Goal: Task Accomplishment & Management: Manage account settings

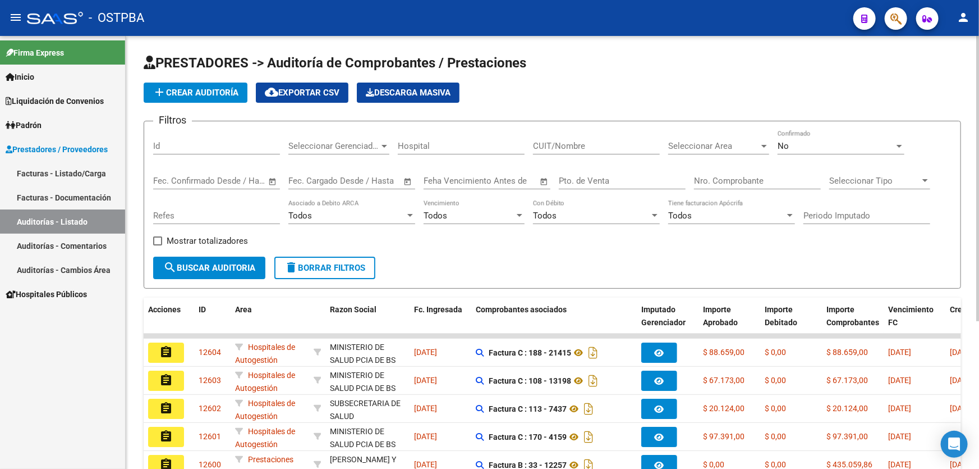
click at [744, 177] on input "Nro. Comprobante" at bounding box center [757, 181] width 127 height 10
type input "2426"
type input "140"
click at [635, 179] on input "Pto. de Venta" at bounding box center [622, 181] width 127 height 10
type input "2426"
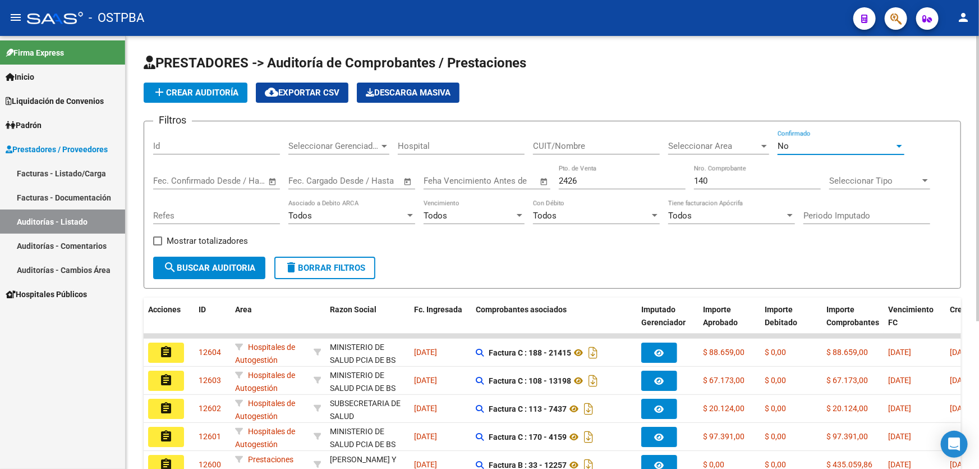
click at [809, 144] on div "No" at bounding box center [836, 146] width 117 height 10
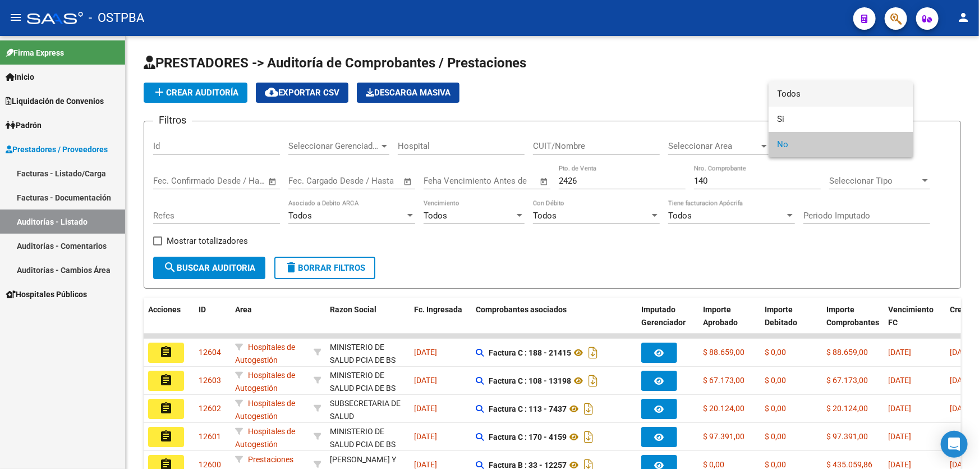
click at [817, 95] on span "Todos" at bounding box center [841, 93] width 127 height 25
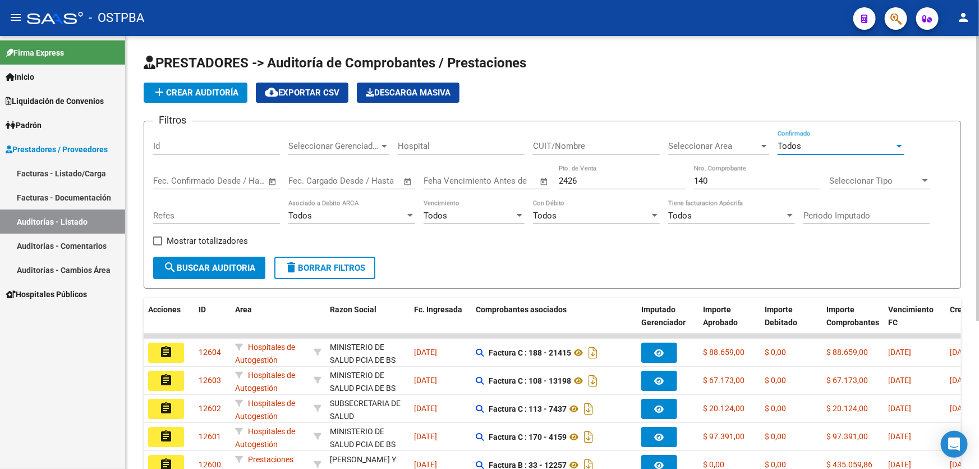
click at [192, 265] on span "search Buscar Auditoria" at bounding box center [209, 268] width 92 height 10
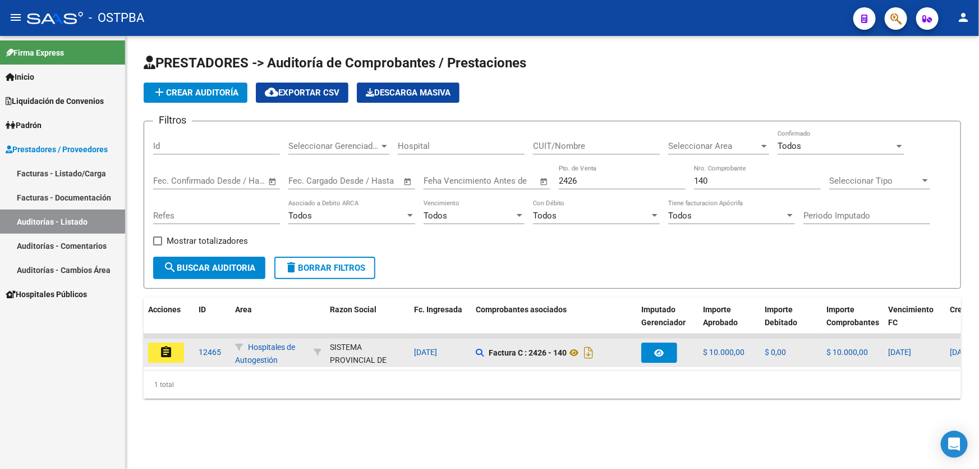
click at [168, 345] on mat-icon "assignment" at bounding box center [165, 351] width 13 height 13
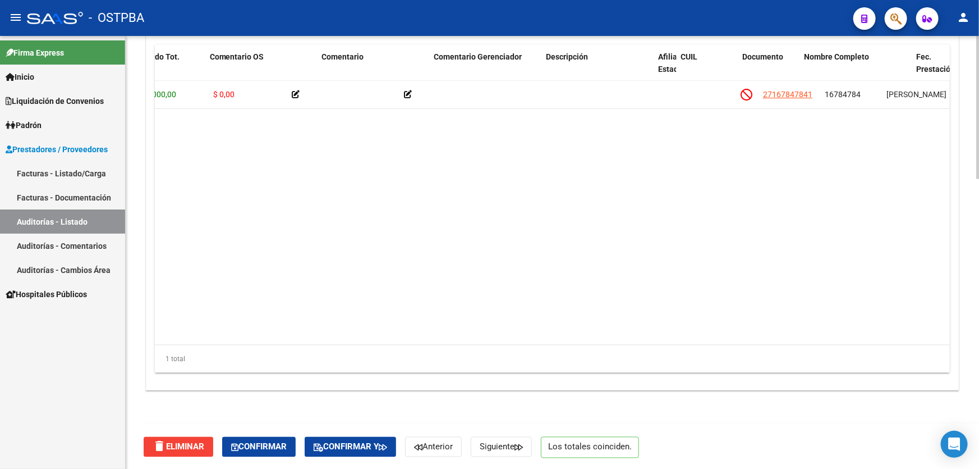
scroll to position [0, 382]
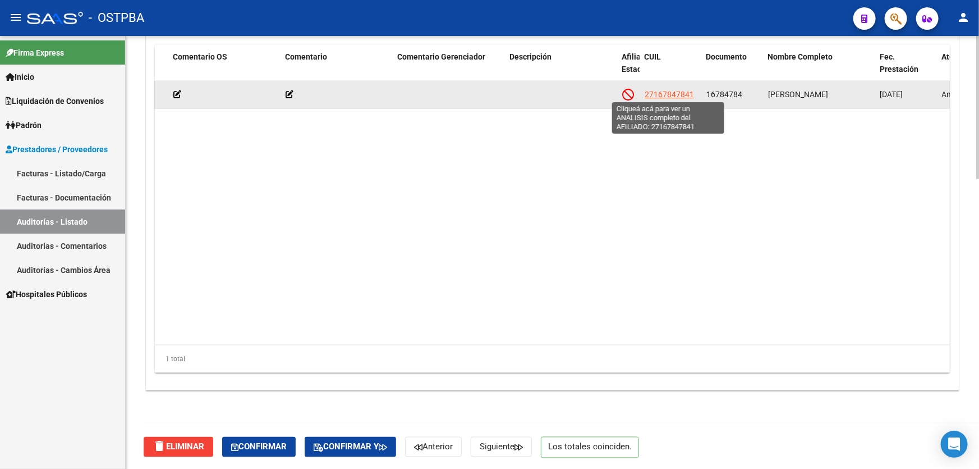
click at [665, 90] on span "27167847841" at bounding box center [669, 94] width 49 height 9
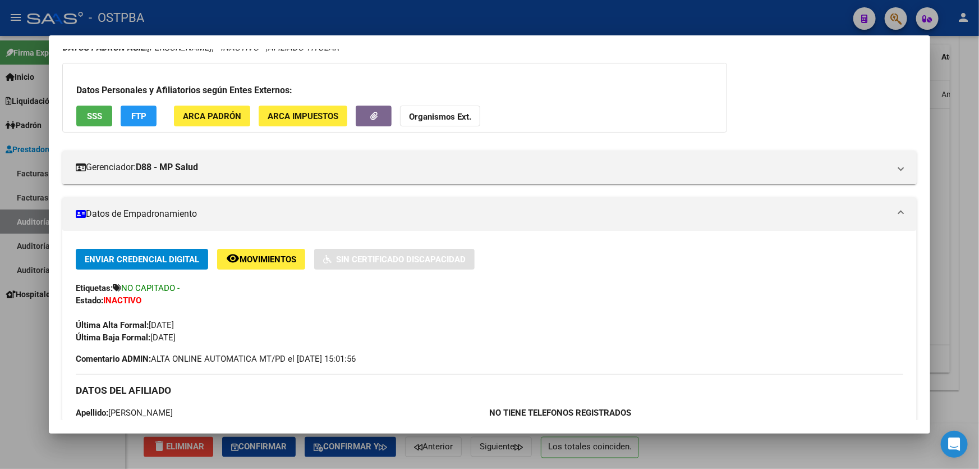
scroll to position [51, 0]
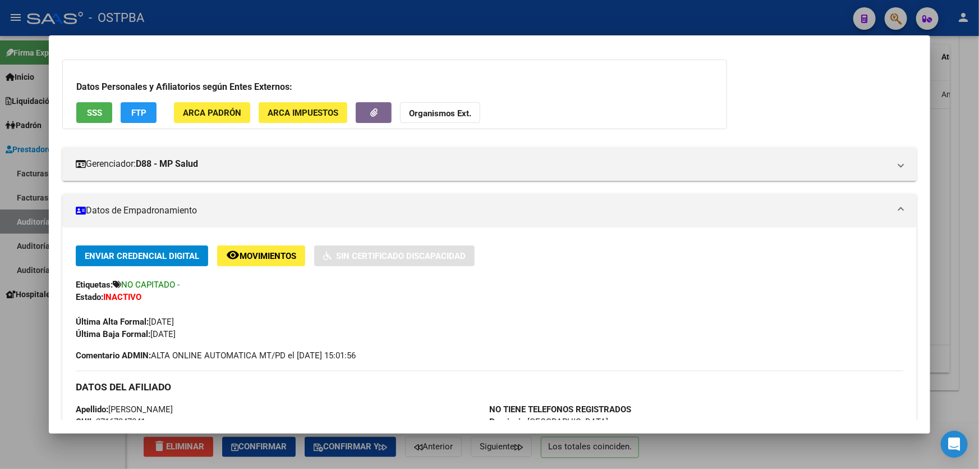
click at [16, 372] on div at bounding box center [489, 234] width 979 height 469
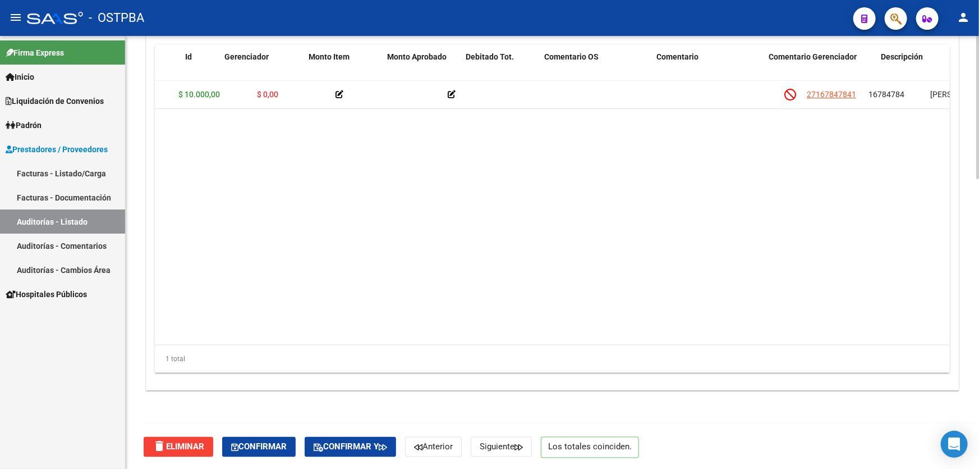
scroll to position [0, 0]
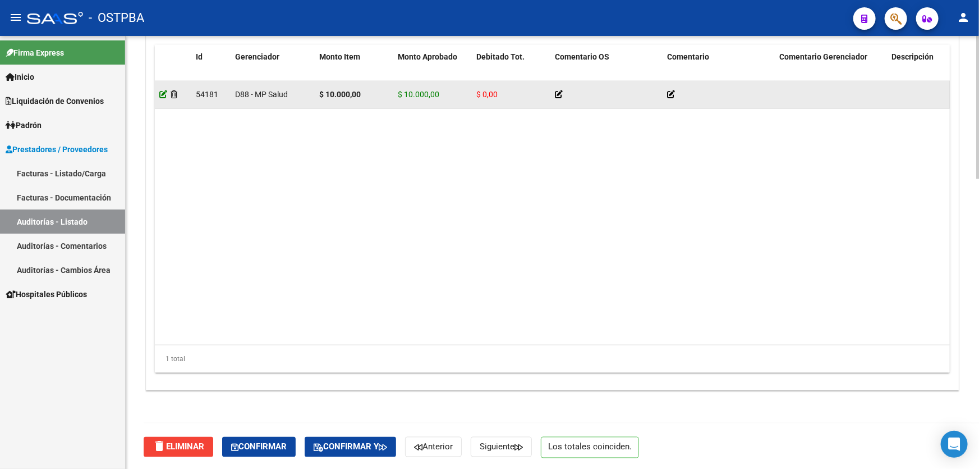
click at [163, 90] on icon at bounding box center [163, 94] width 8 height 8
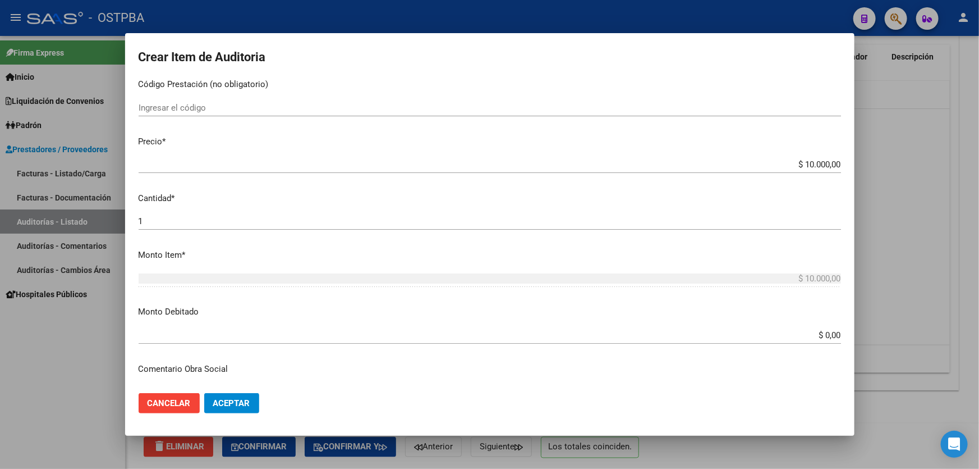
scroll to position [306, 0]
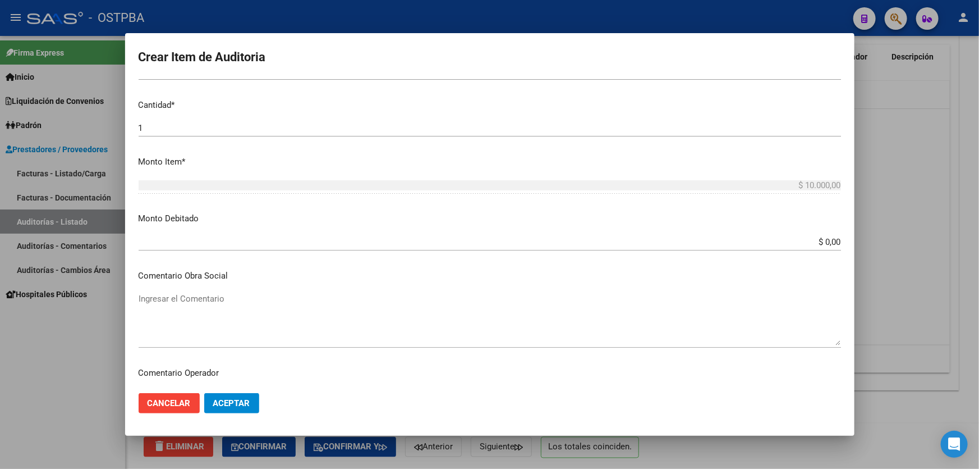
click at [821, 240] on input "$ 0,00" at bounding box center [490, 242] width 703 height 10
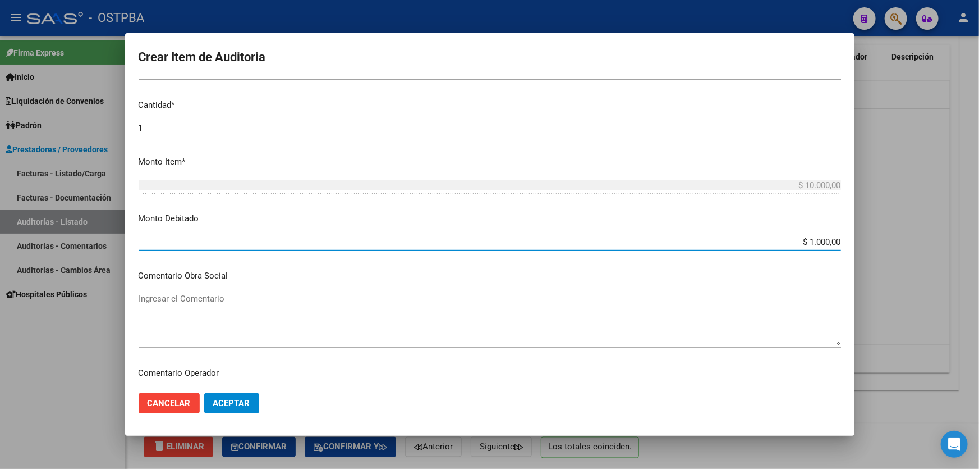
type input "$ 10.000,00"
click at [532, 310] on textarea "Ingresar el Comentario" at bounding box center [490, 318] width 703 height 53
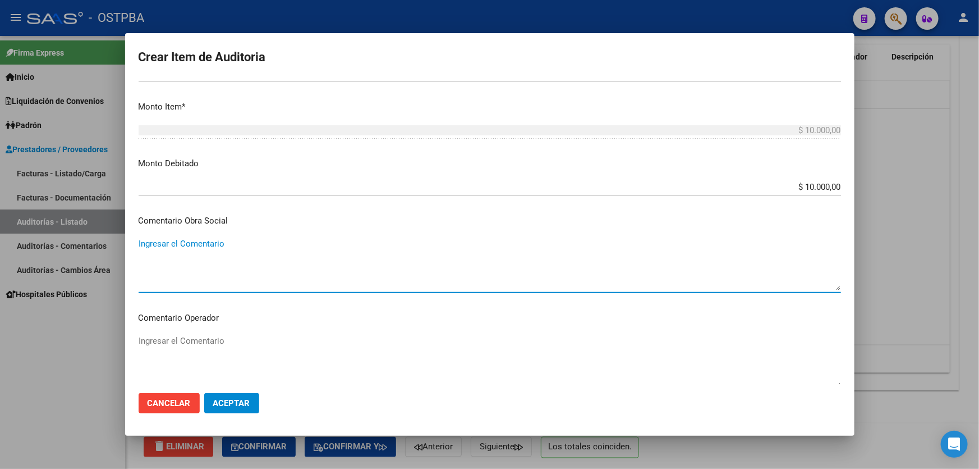
scroll to position [459, 0]
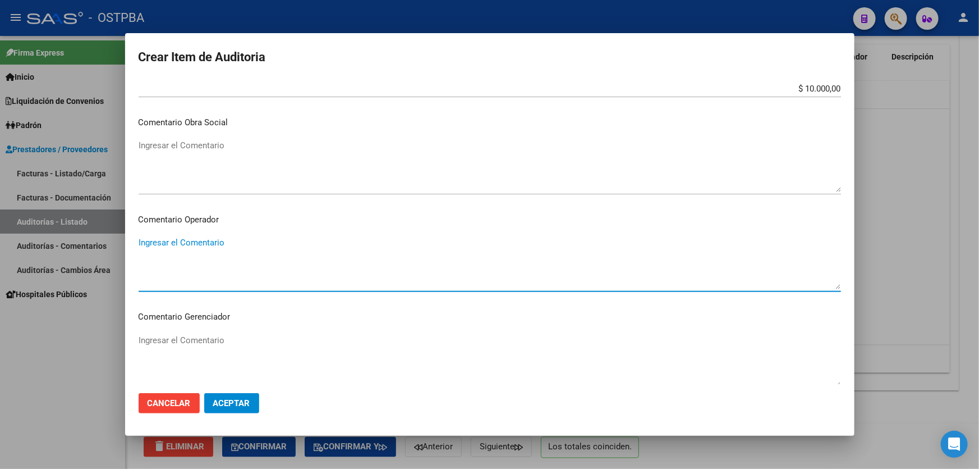
click at [227, 258] on textarea "Ingresar el Comentario" at bounding box center [490, 262] width 703 height 53
type textarea "d"
type textarea "DEBITO DE MP"
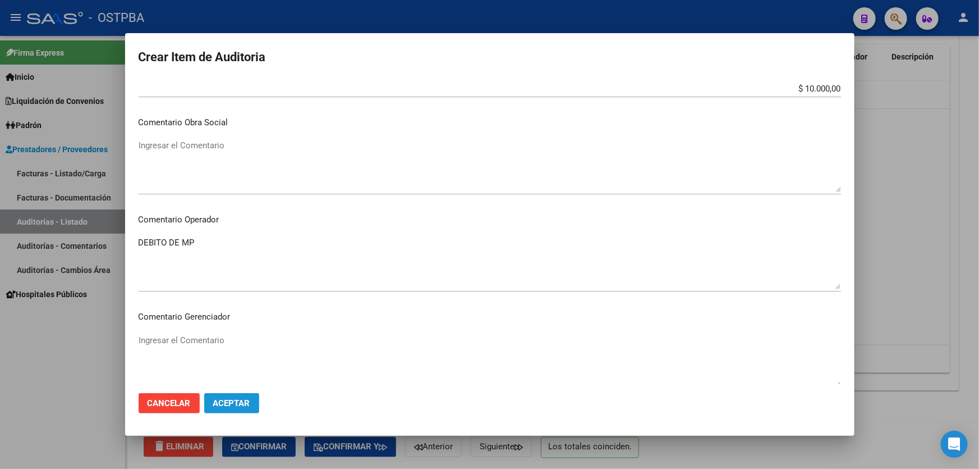
click at [241, 401] on span "Aceptar" at bounding box center [231, 403] width 37 height 10
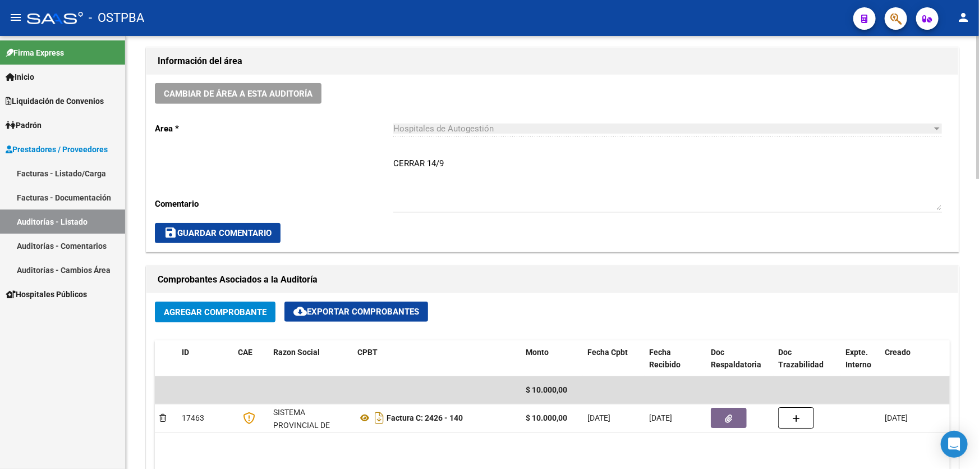
scroll to position [306, 0]
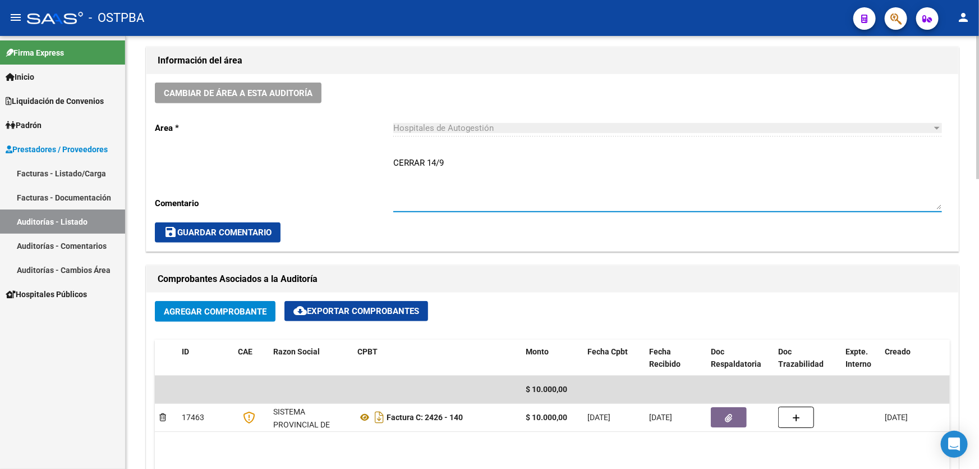
click at [455, 165] on textarea "CERRAR 14/9" at bounding box center [667, 183] width 549 height 53
type textarea "C"
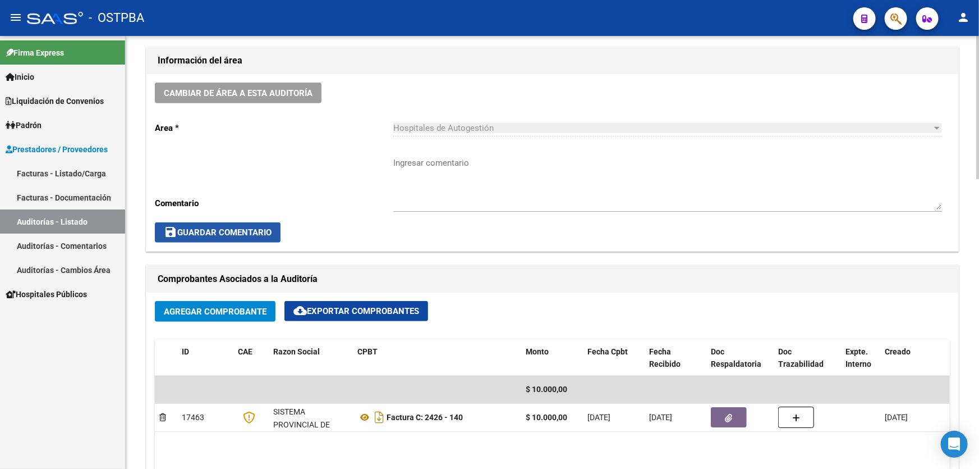
click at [205, 227] on span "save Guardar Comentario" at bounding box center [218, 232] width 108 height 10
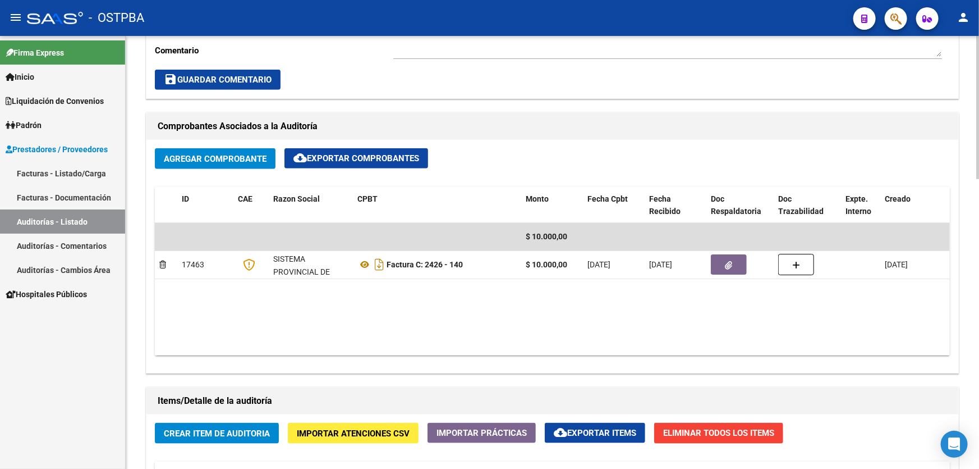
scroll to position [204, 0]
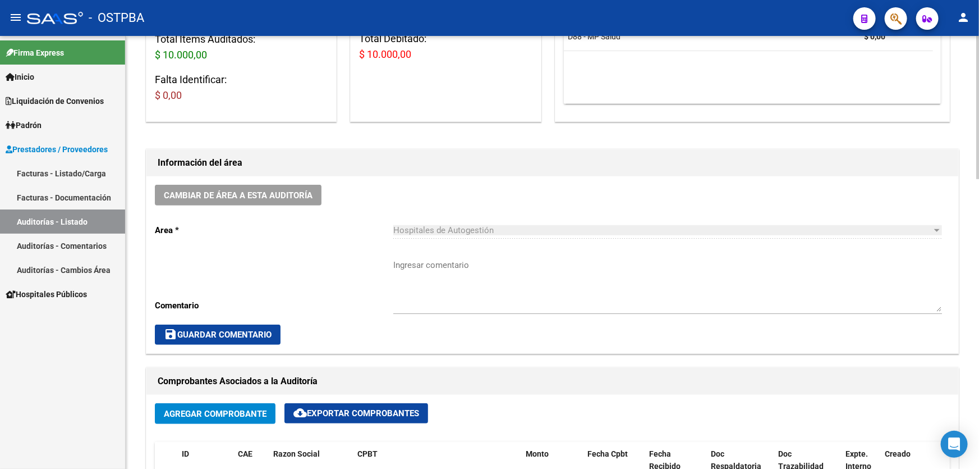
click at [455, 296] on textarea "Ingresar comentario" at bounding box center [667, 285] width 549 height 53
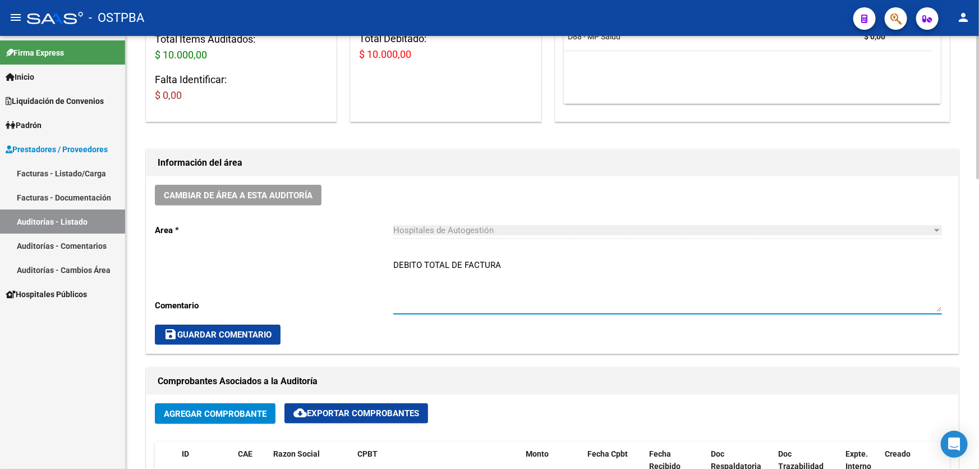
type textarea "DEBITO TOTAL DE FACTURA"
click at [198, 330] on span "save Guardar Comentario" at bounding box center [218, 334] width 108 height 10
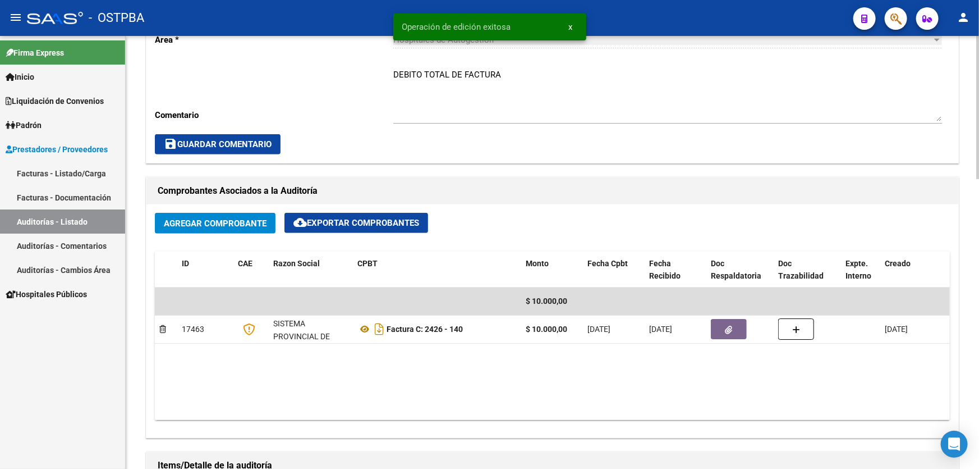
scroll to position [459, 0]
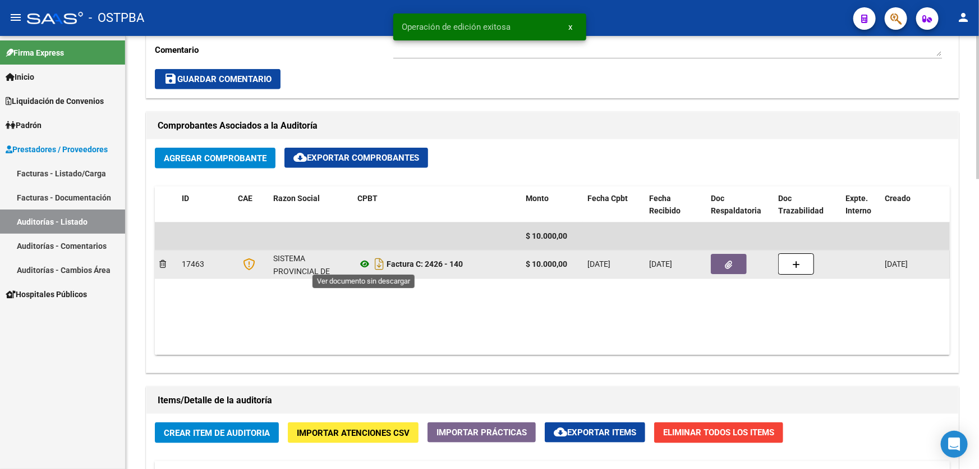
click at [366, 263] on icon at bounding box center [365, 263] width 15 height 13
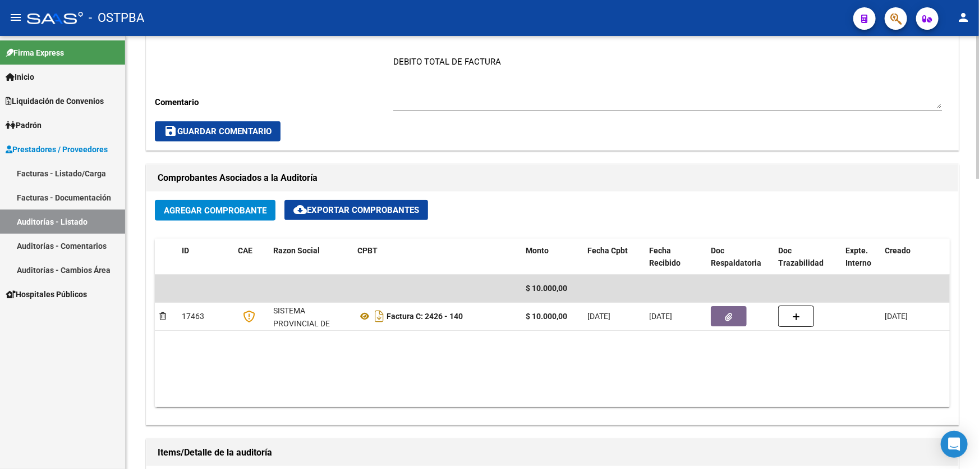
scroll to position [408, 0]
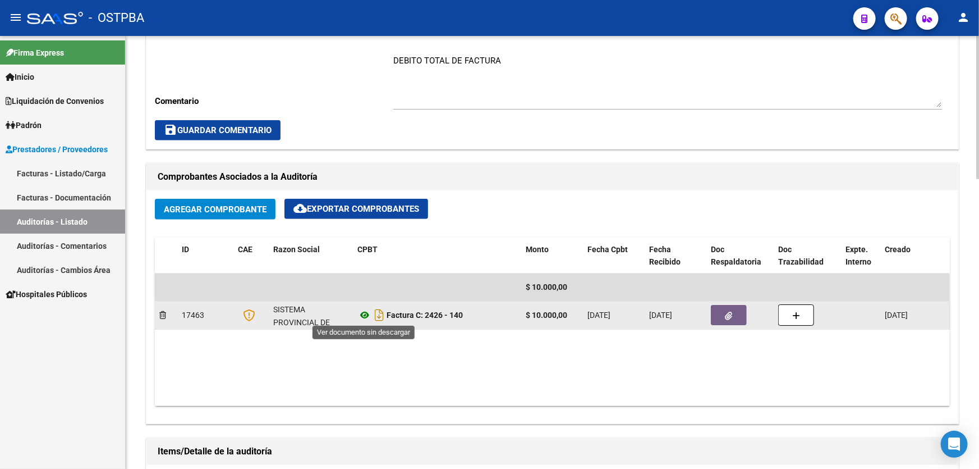
click at [364, 314] on icon at bounding box center [365, 314] width 15 height 13
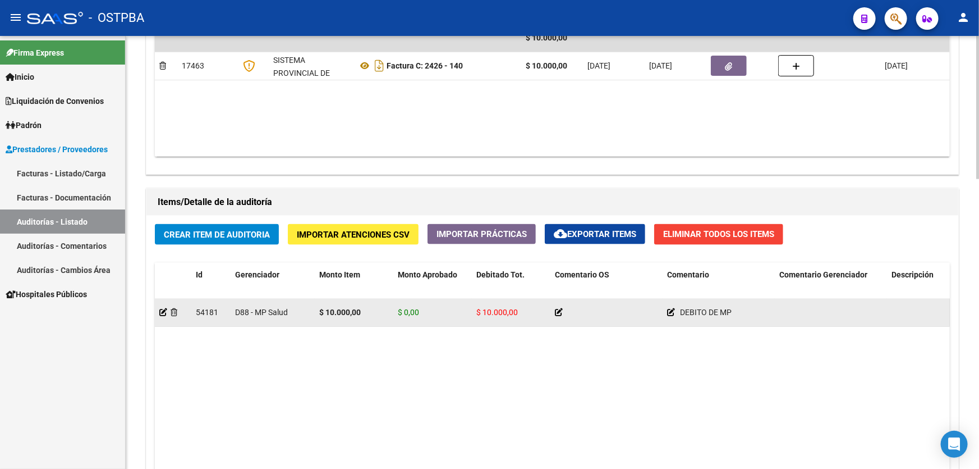
scroll to position [663, 0]
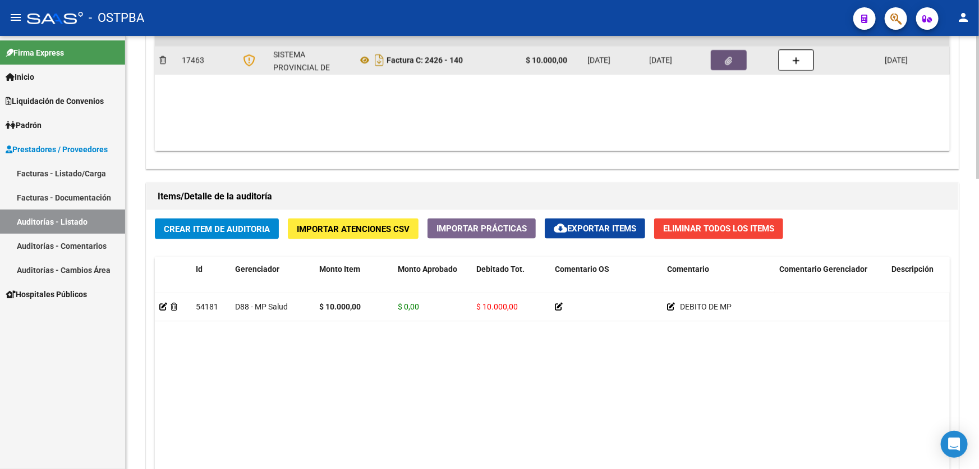
click at [726, 57] on icon "button" at bounding box center [729, 61] width 7 height 8
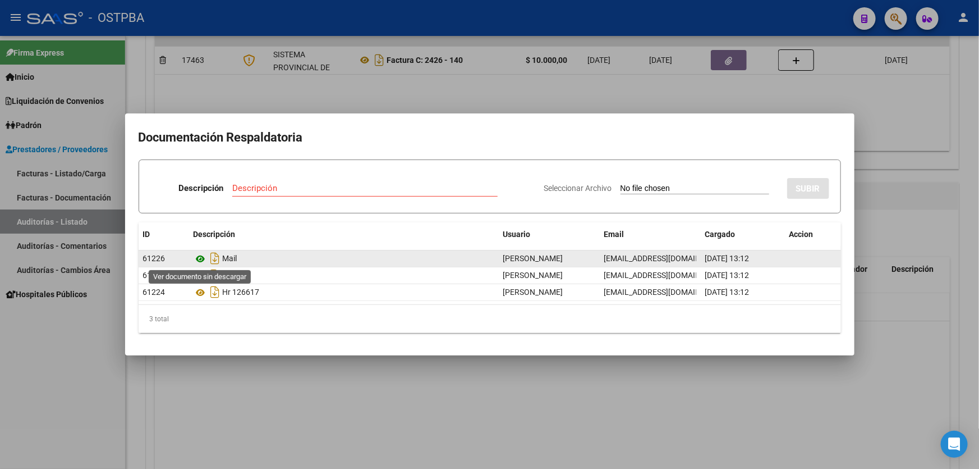
click at [198, 257] on icon at bounding box center [201, 258] width 15 height 13
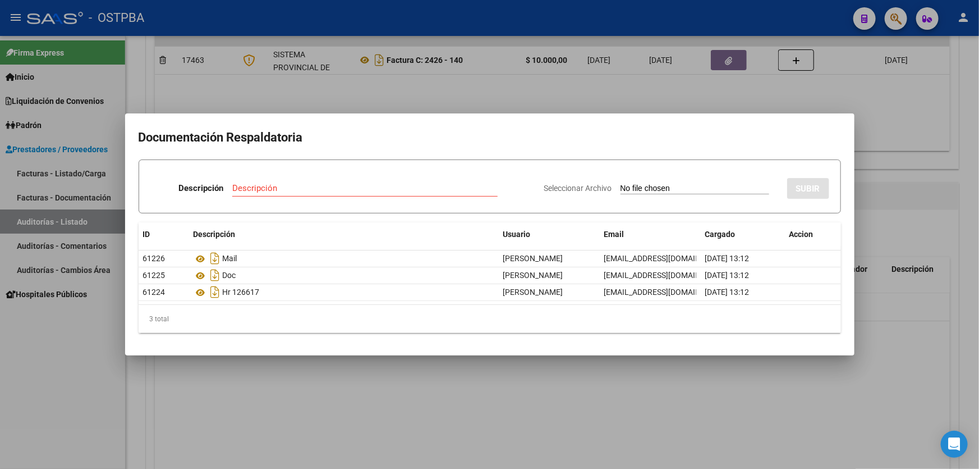
click at [429, 374] on div at bounding box center [489, 234] width 979 height 469
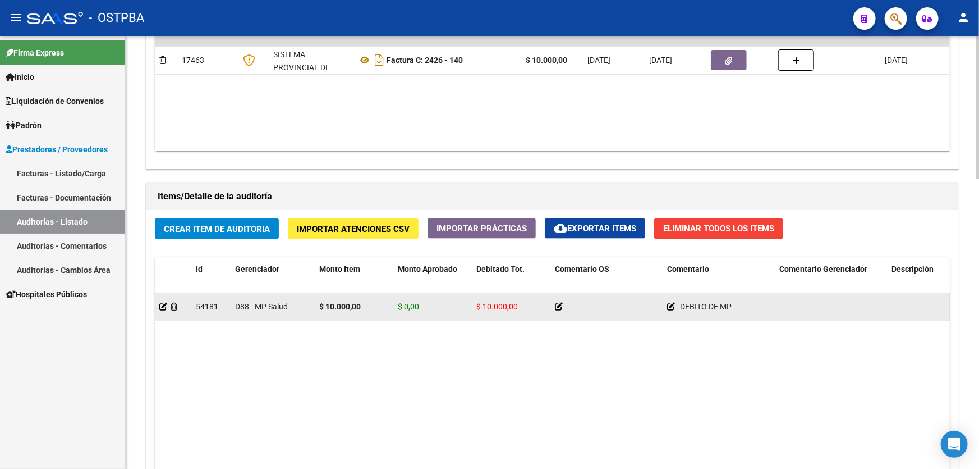
scroll to position [612, 0]
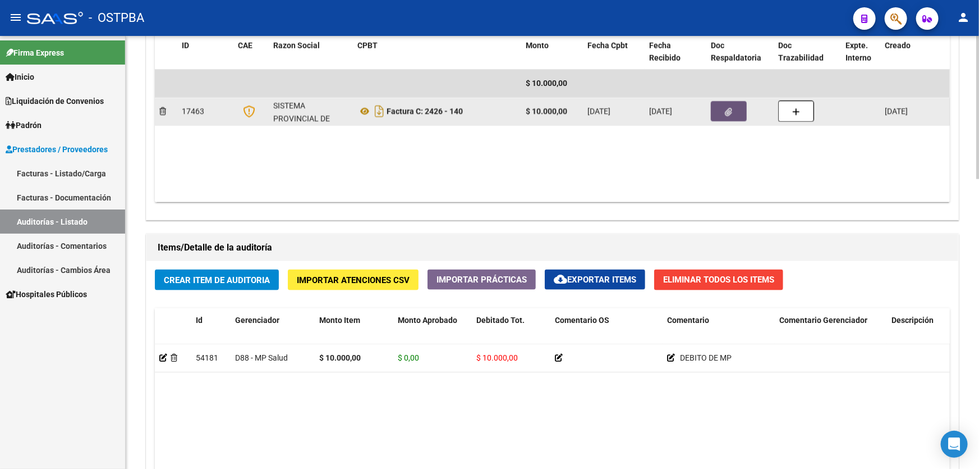
click at [724, 106] on button "button" at bounding box center [729, 111] width 36 height 20
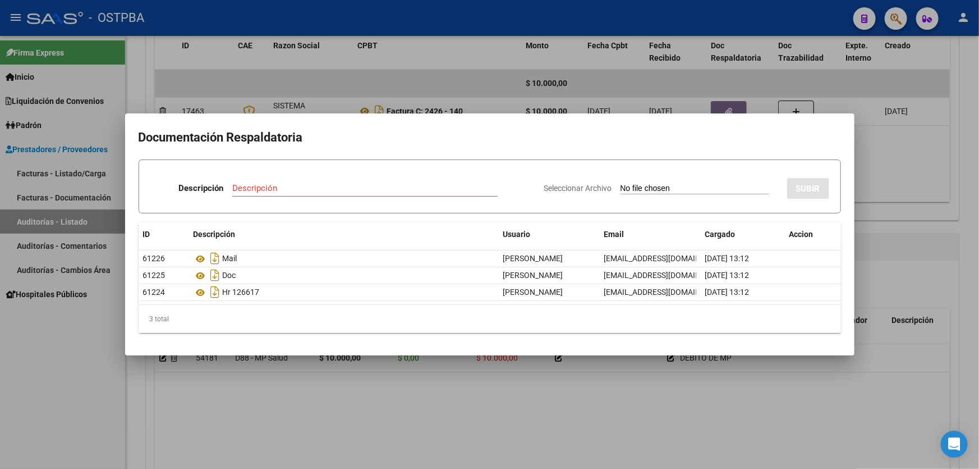
scroll to position [427, 0]
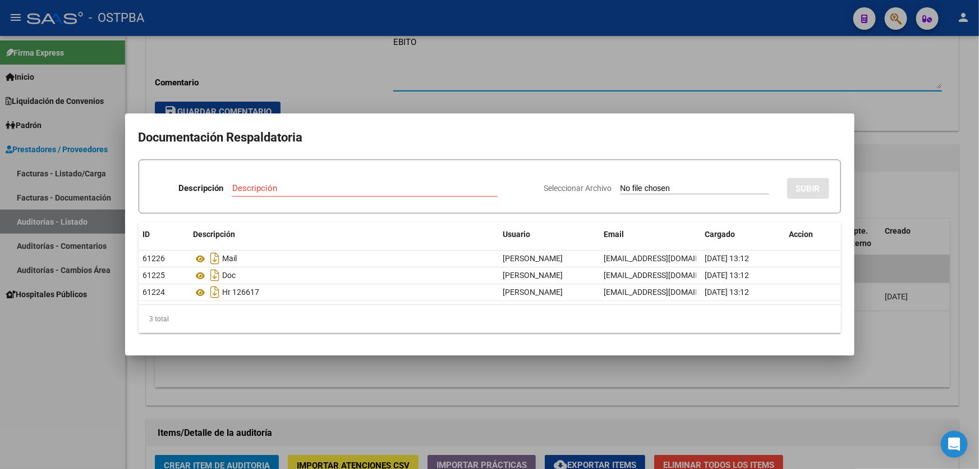
type textarea "EBITO"
click at [277, 186] on input "Descripción" at bounding box center [364, 188] width 265 height 10
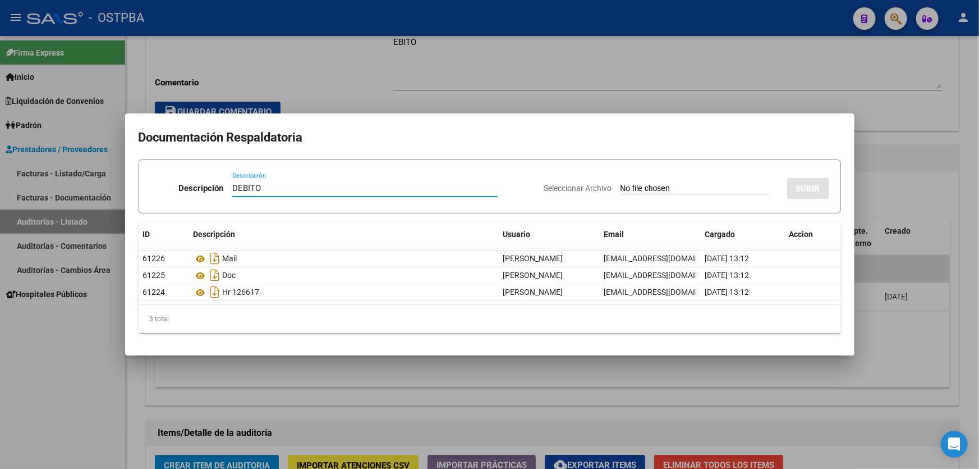
type input "DEBITO"
click at [626, 181] on div "Seleccionar Archivo SUBIR" at bounding box center [686, 186] width 285 height 34
click at [626, 190] on input "Seleccionar Archivo" at bounding box center [695, 189] width 149 height 11
type input "C:\fakepath\DEBITO ID 12465.pdf"
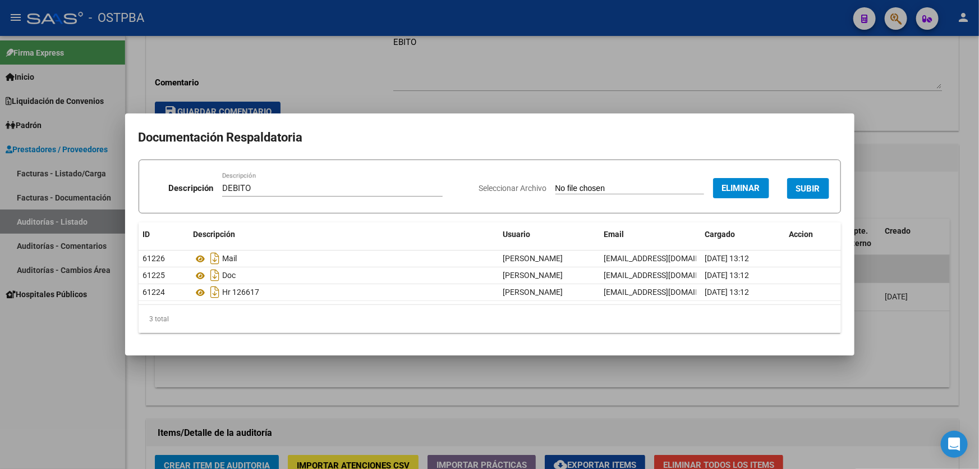
click at [813, 182] on button "SUBIR" at bounding box center [809, 188] width 42 height 21
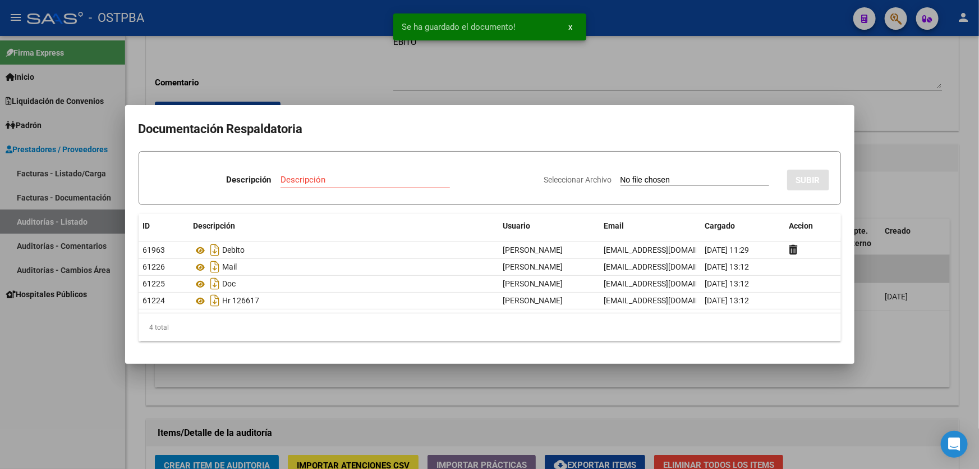
click at [420, 408] on div at bounding box center [489, 234] width 979 height 469
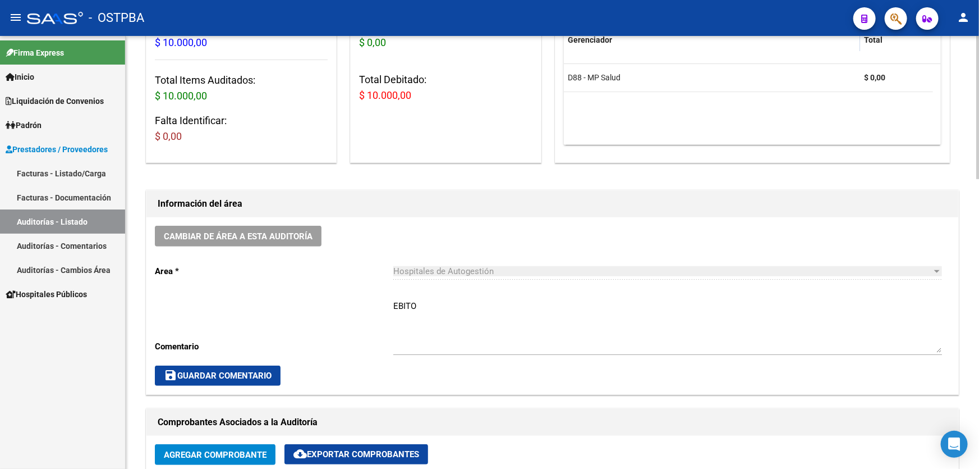
scroll to position [171, 0]
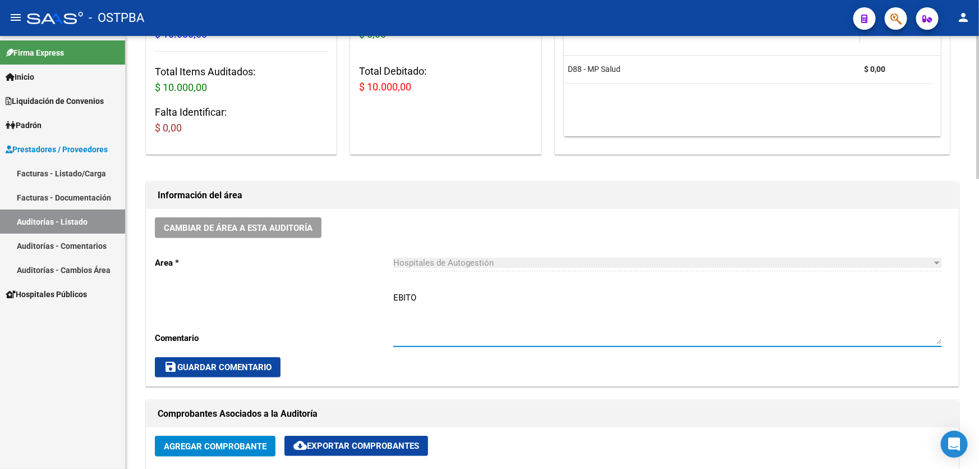
click at [423, 291] on textarea "EBITO" at bounding box center [667, 317] width 549 height 53
type textarea "E"
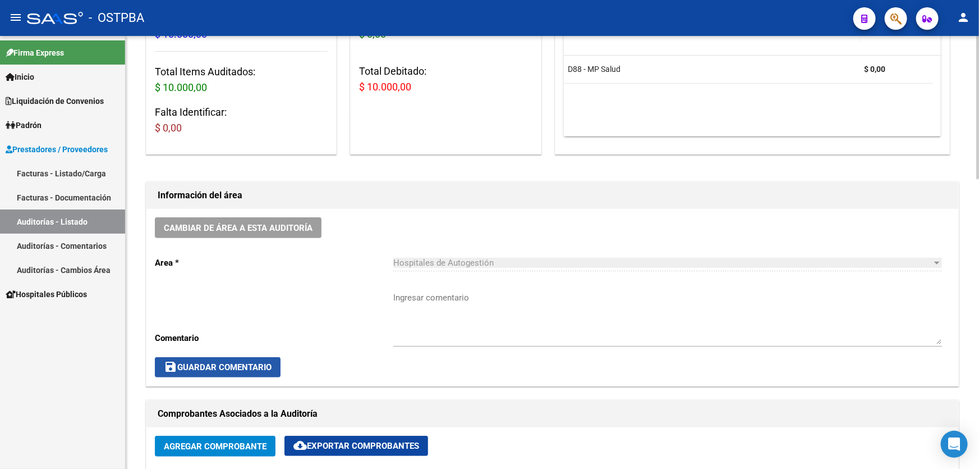
click at [222, 365] on span "save Guardar Comentario" at bounding box center [218, 367] width 108 height 10
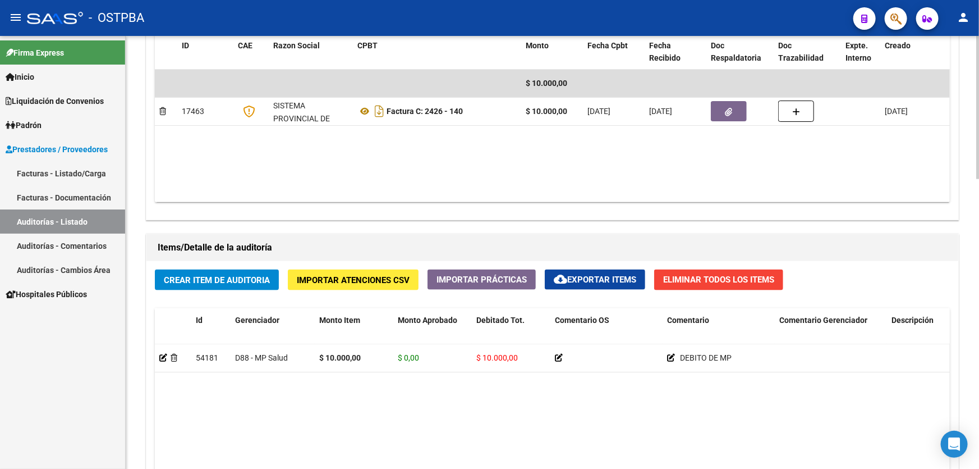
scroll to position [875, 0]
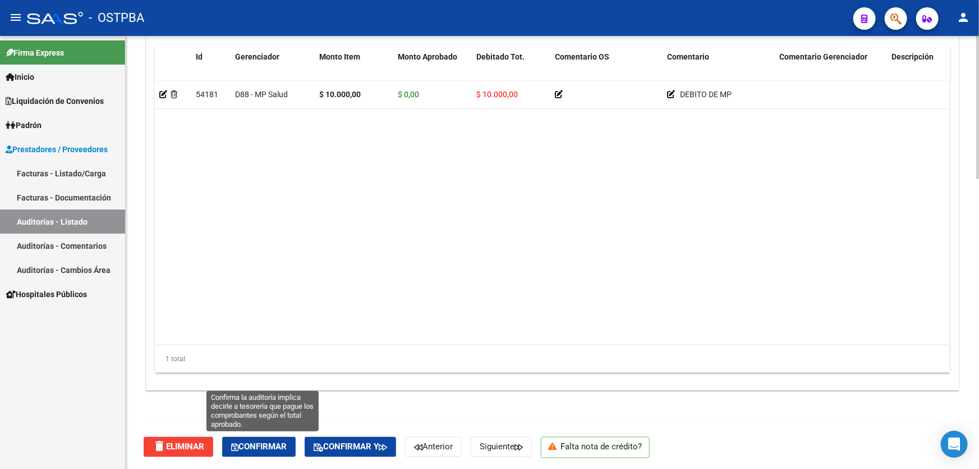
click at [257, 443] on span "Confirmar" at bounding box center [259, 447] width 56 height 10
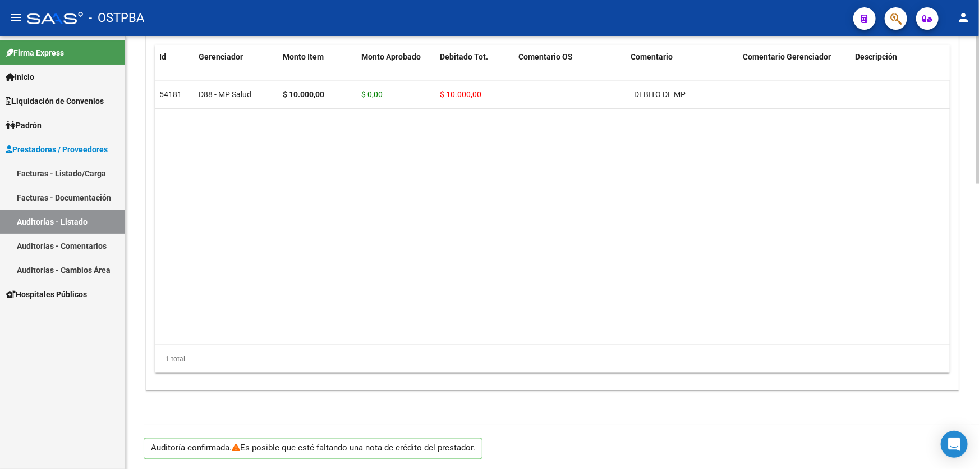
type input "202509"
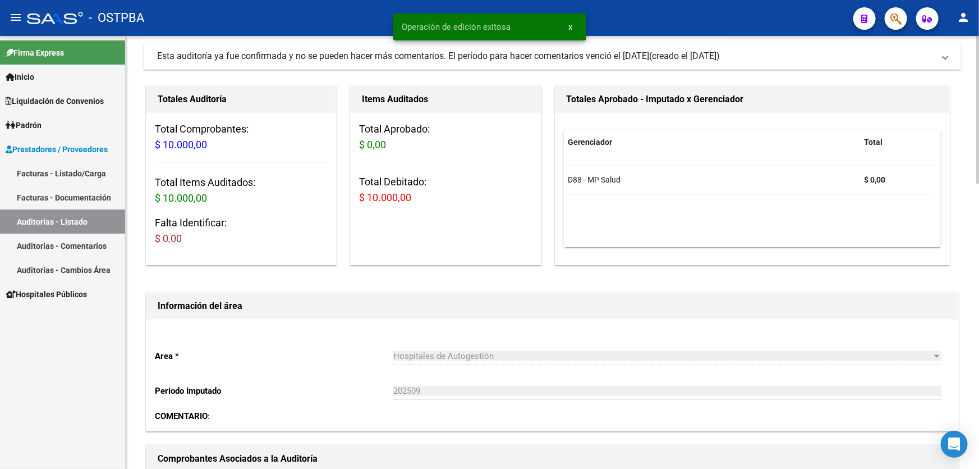
scroll to position [0, 0]
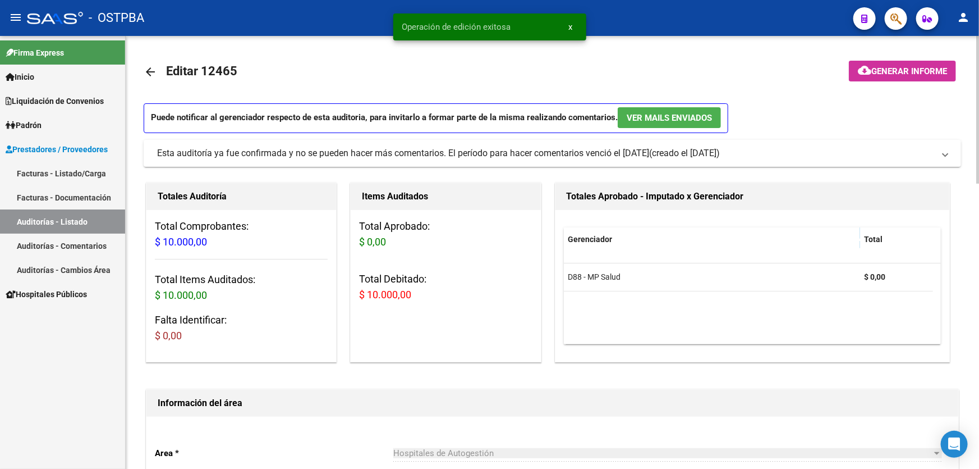
click at [153, 69] on mat-icon "arrow_back" at bounding box center [150, 71] width 13 height 13
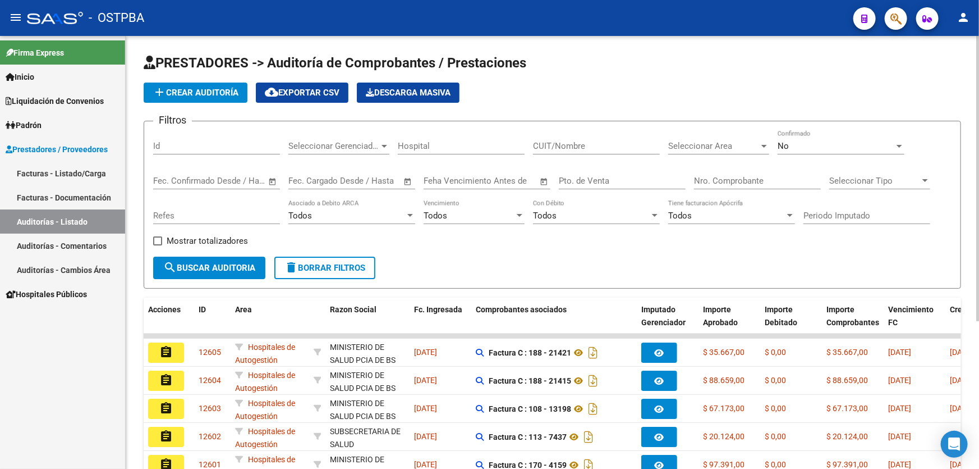
click at [629, 180] on input "Pto. de Venta" at bounding box center [622, 181] width 127 height 10
type input "101"
click at [730, 182] on input "Nro. Comprobante" at bounding box center [757, 181] width 127 height 10
type input "13197"
click at [812, 146] on div "No" at bounding box center [836, 146] width 117 height 10
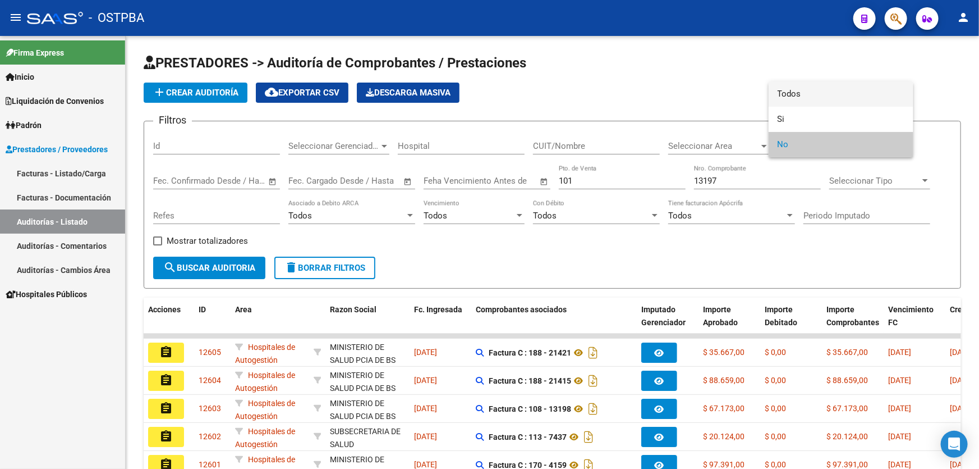
click at [820, 90] on span "Todos" at bounding box center [841, 93] width 127 height 25
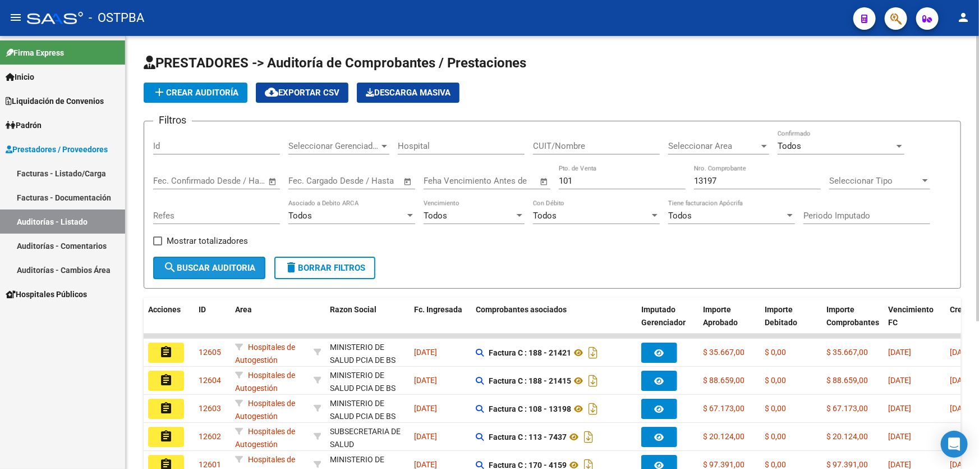
click at [212, 264] on span "search Buscar Auditoria" at bounding box center [209, 268] width 92 height 10
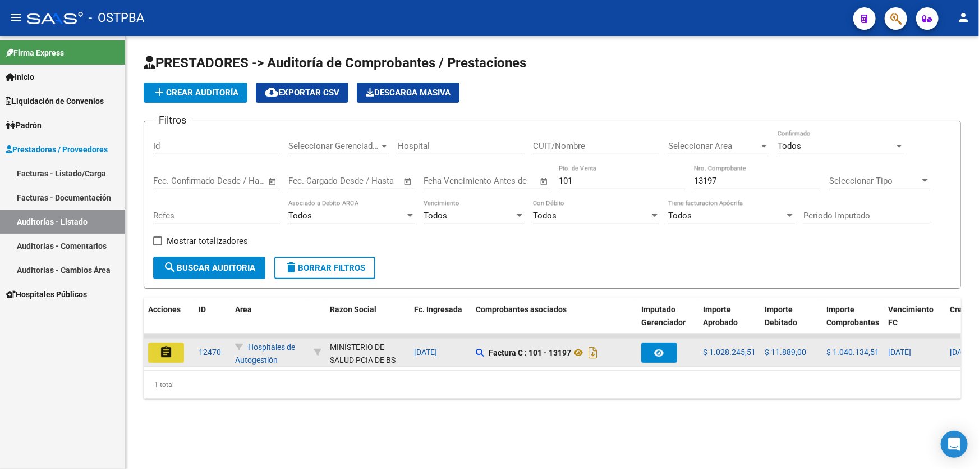
click at [168, 348] on mat-icon "assignment" at bounding box center [165, 351] width 13 height 13
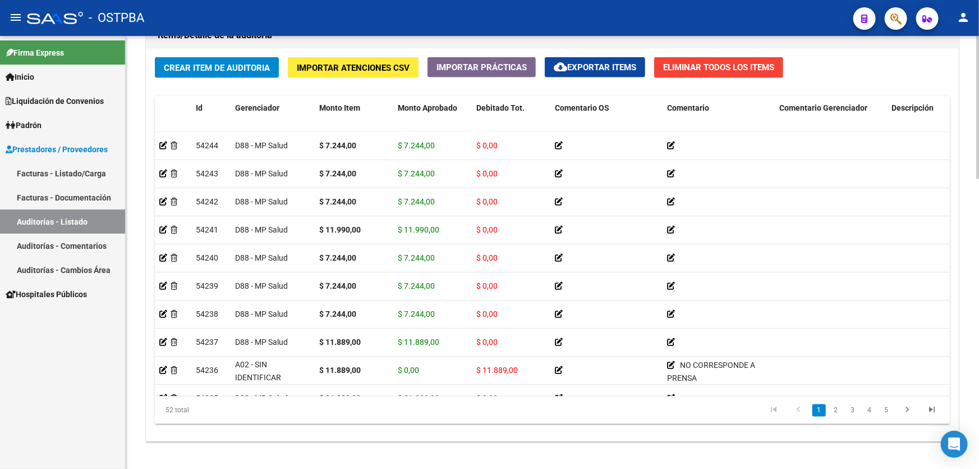
scroll to position [153, 0]
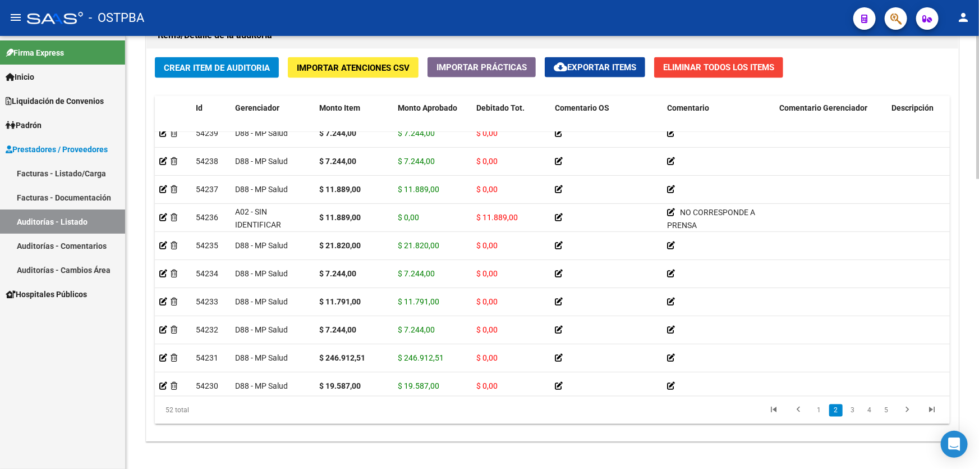
drag, startPoint x: 496, startPoint y: 394, endPoint x: 454, endPoint y: 392, distance: 42.1
click at [456, 393] on div "Id Gerenciador Monto Item Monto Aprobado Debitado Tot. Comentario OS Comentario…" at bounding box center [552, 260] width 795 height 329
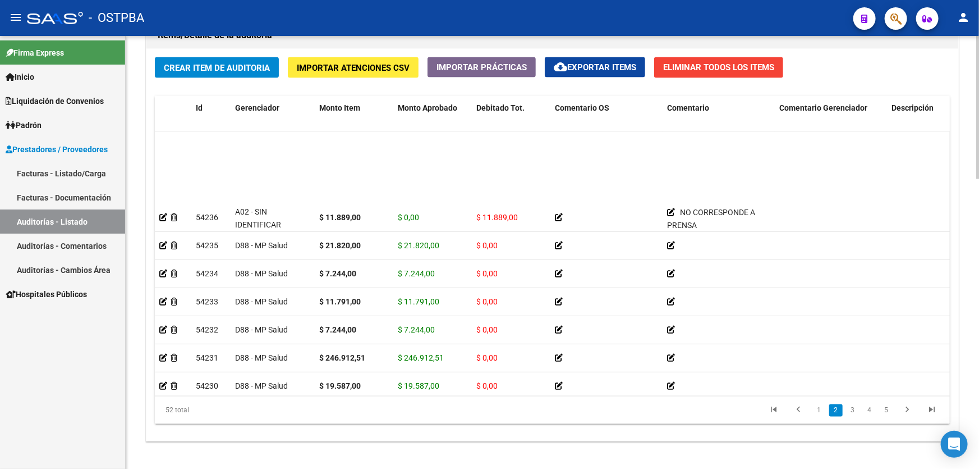
scroll to position [242, 0]
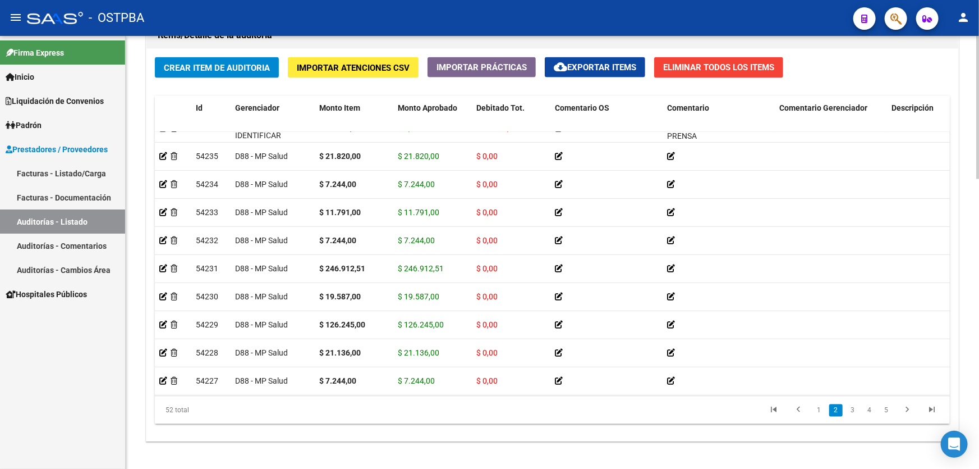
click at [544, 425] on div "Crear Item de Auditoria Importar Atenciones CSV Importar Prácticas cloud_downlo…" at bounding box center [553, 245] width 812 height 393
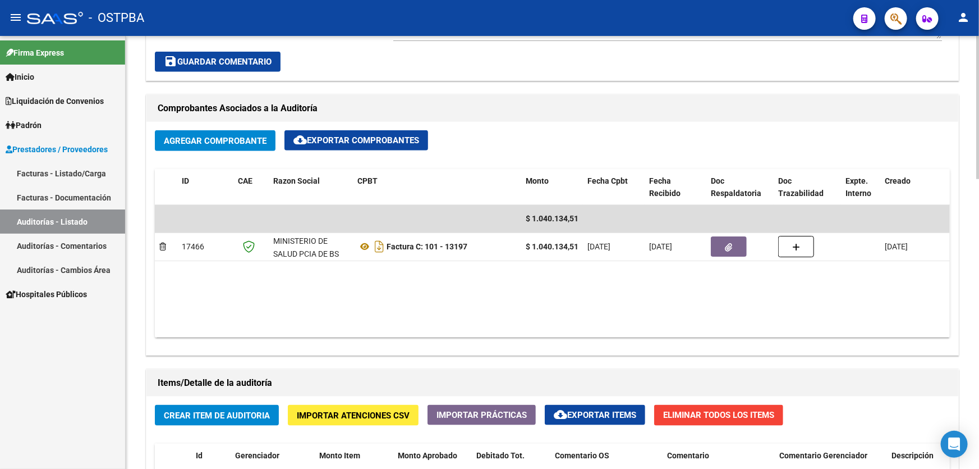
scroll to position [620, 0]
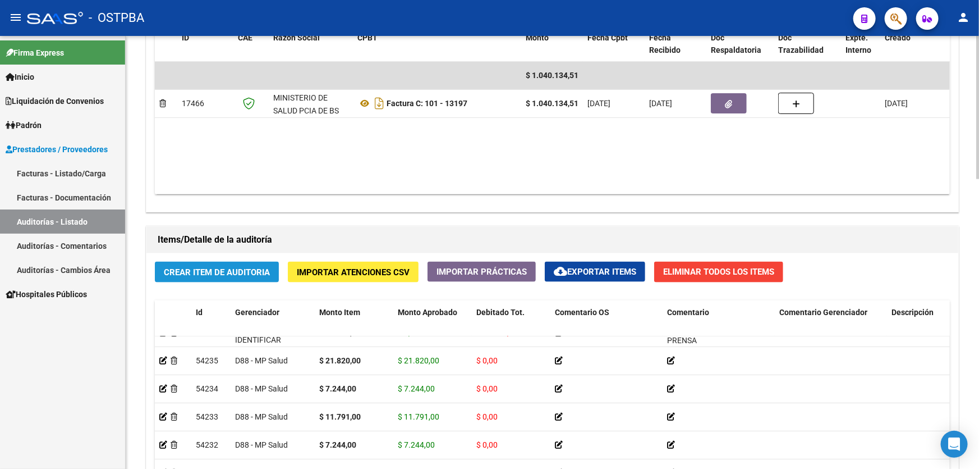
click at [194, 267] on span "Crear Item de Auditoria" at bounding box center [217, 272] width 106 height 10
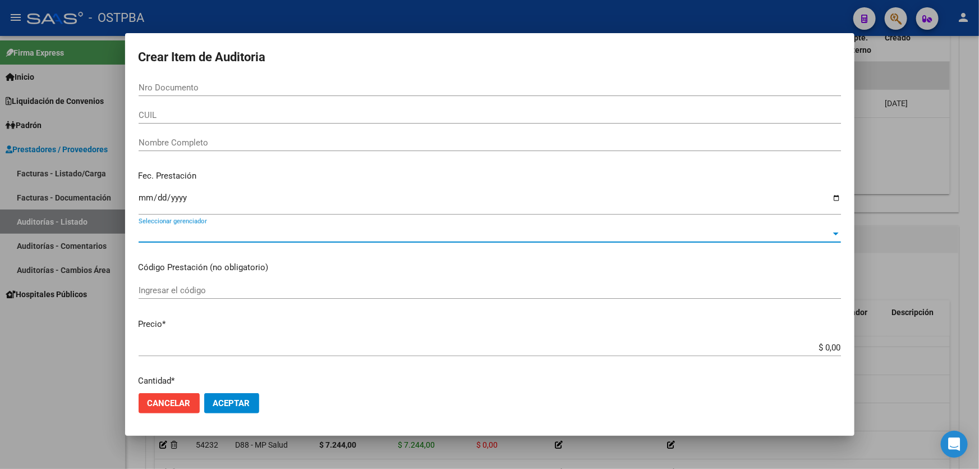
click at [213, 234] on span "Seleccionar gerenciador" at bounding box center [485, 233] width 693 height 10
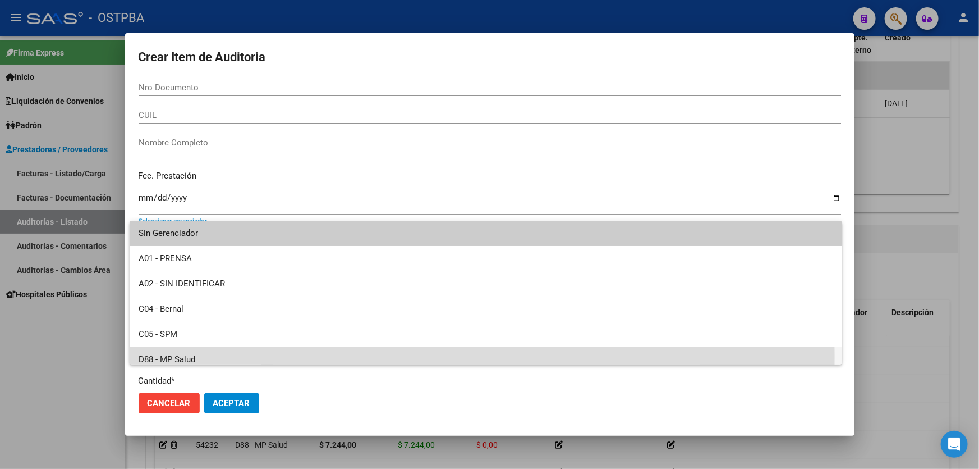
click at [191, 356] on span "D88 - MP Salud" at bounding box center [486, 359] width 695 height 25
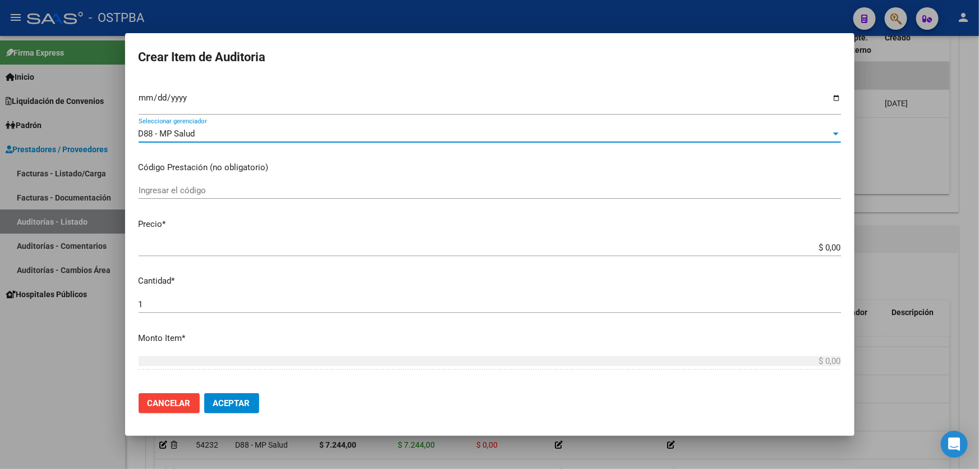
scroll to position [102, 0]
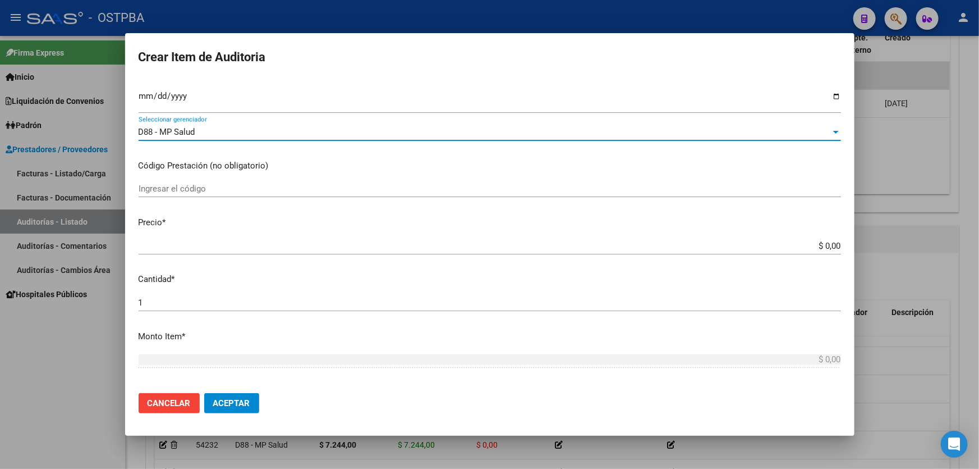
click at [163, 407] on span "Cancelar" at bounding box center [169, 403] width 43 height 10
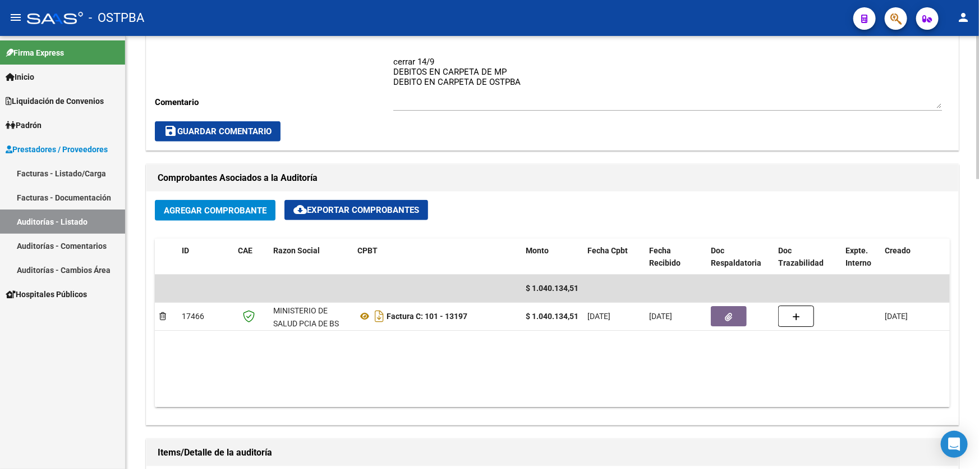
scroll to position [408, 0]
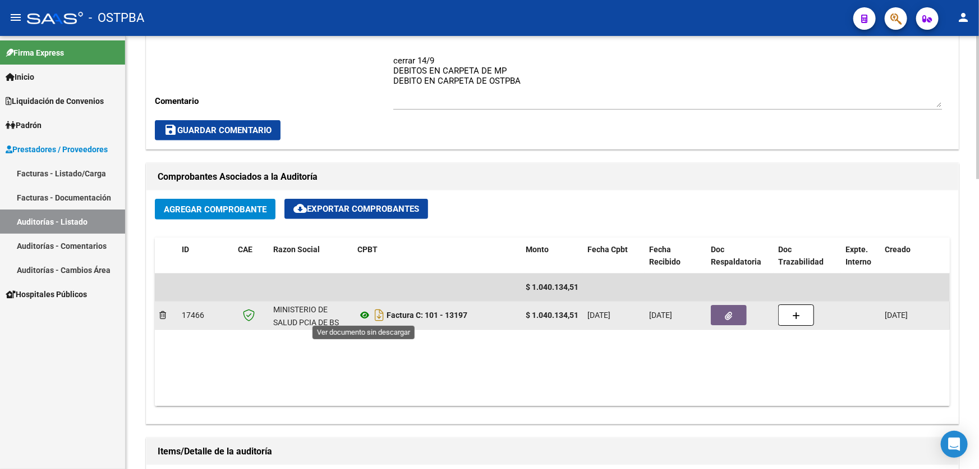
click at [365, 315] on icon at bounding box center [365, 314] width 15 height 13
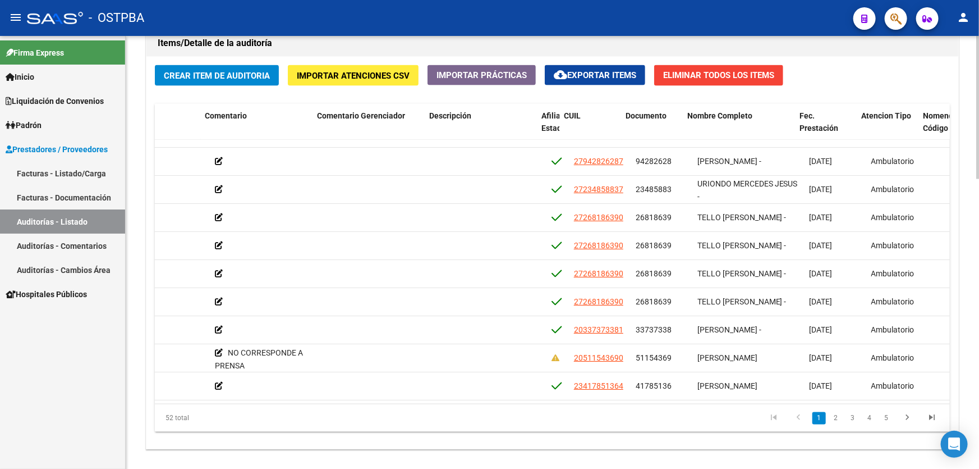
scroll to position [20, 469]
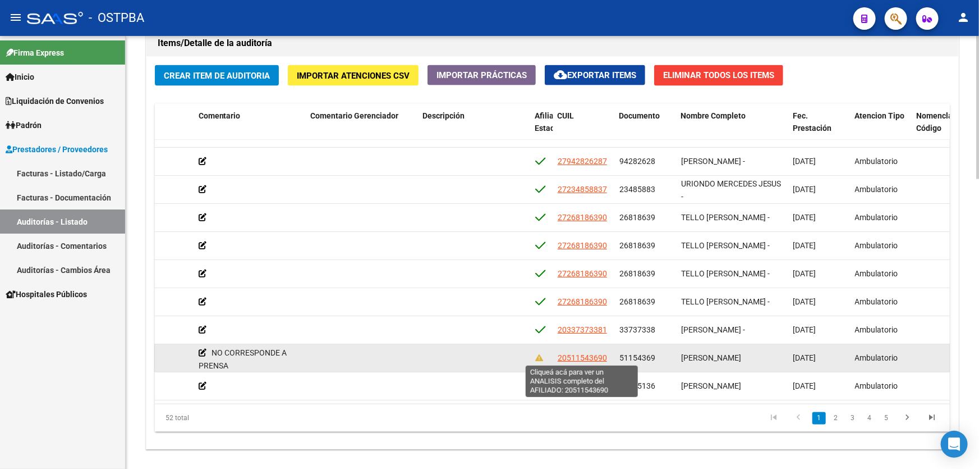
click at [588, 354] on span "20511543690" at bounding box center [582, 357] width 49 height 9
type textarea "20511543690"
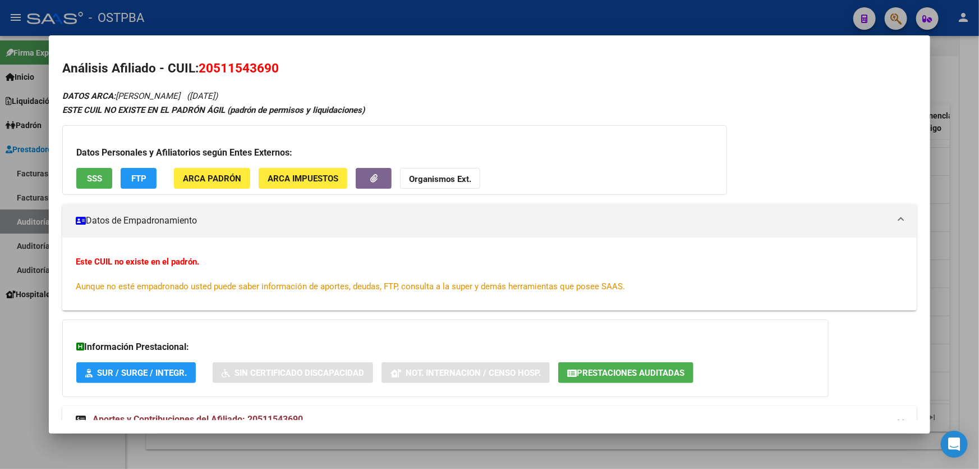
click at [31, 326] on div at bounding box center [489, 234] width 979 height 469
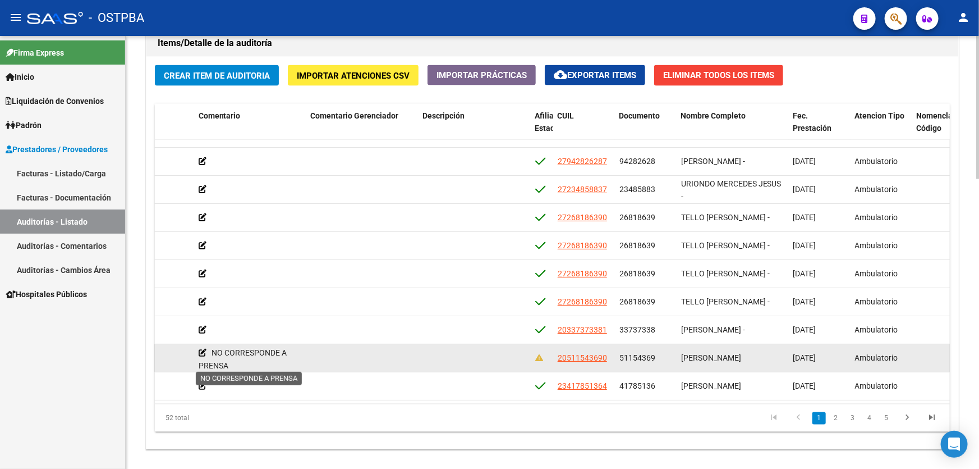
click at [201, 349] on icon at bounding box center [203, 353] width 8 height 8
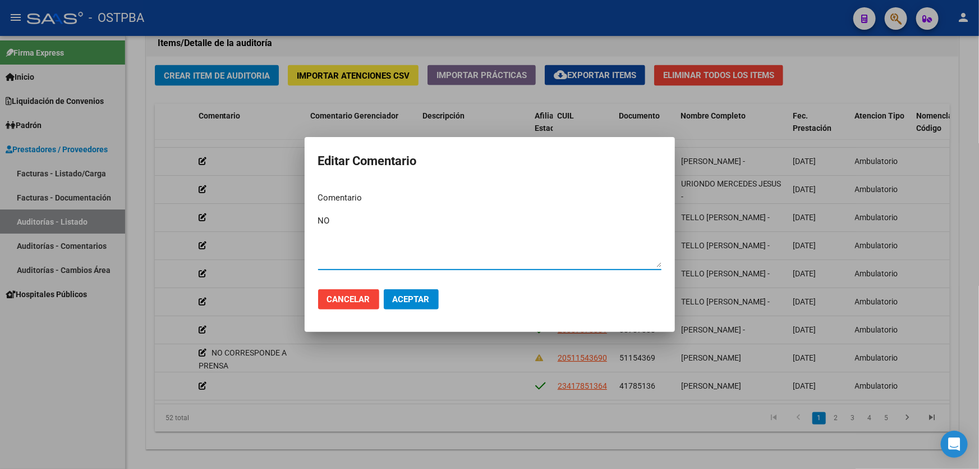
type textarea "N"
type textarea "SIN AFILIACION A OSTPBA"
click at [414, 299] on span "Aceptar" at bounding box center [411, 299] width 37 height 10
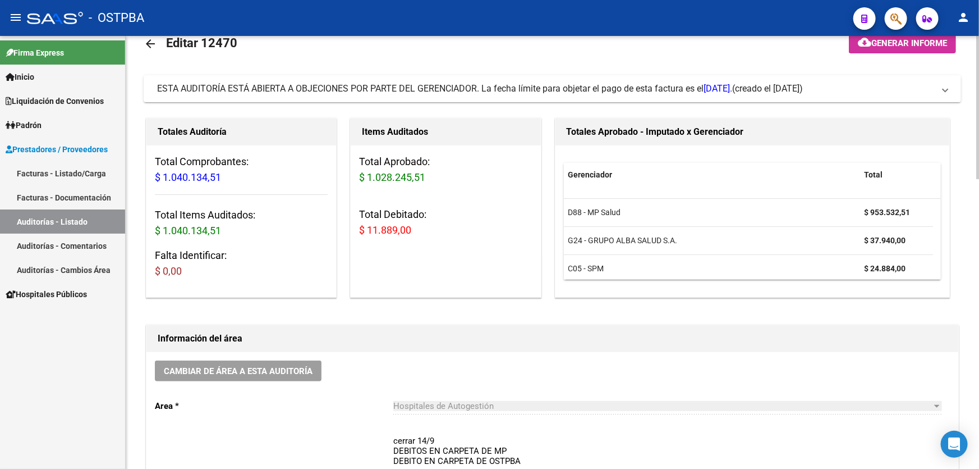
scroll to position [0, 0]
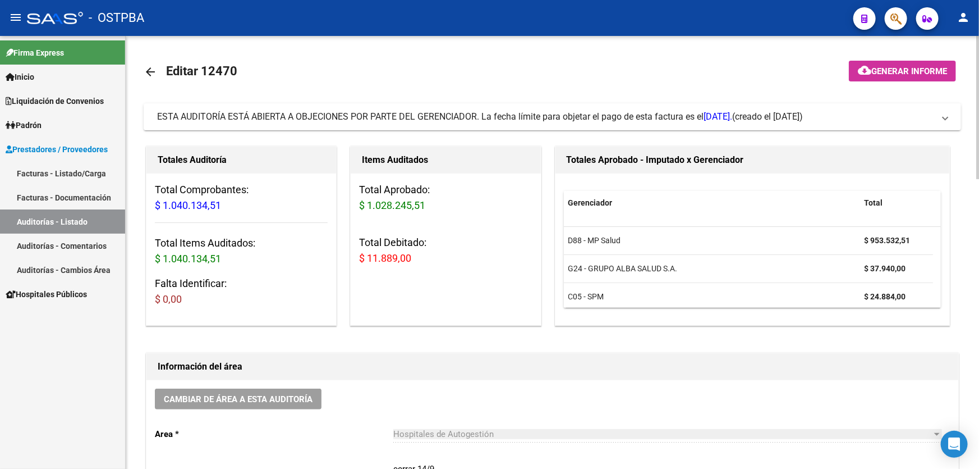
click at [149, 70] on mat-icon "arrow_back" at bounding box center [150, 71] width 13 height 13
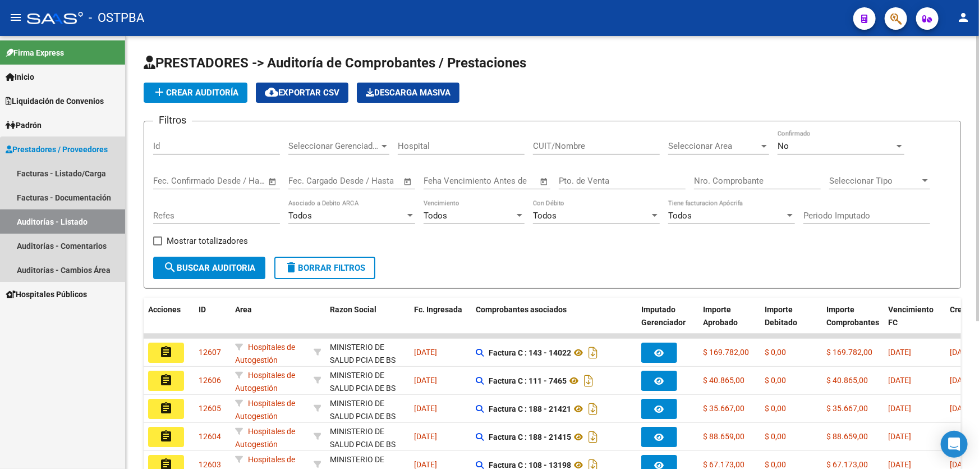
click at [73, 221] on link "Auditorías - Listado" at bounding box center [62, 221] width 125 height 24
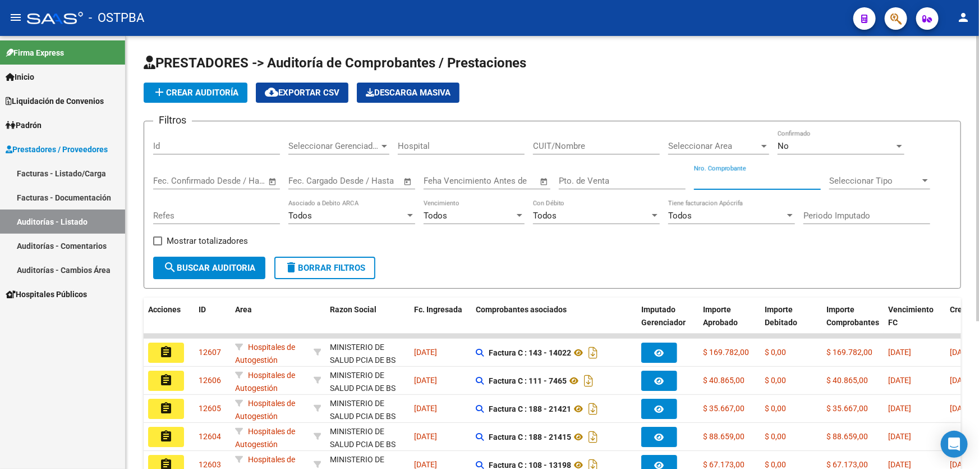
click at [732, 178] on input "Nro. Comprobante" at bounding box center [757, 181] width 127 height 10
type input "85182"
click at [808, 142] on div "No" at bounding box center [836, 146] width 117 height 10
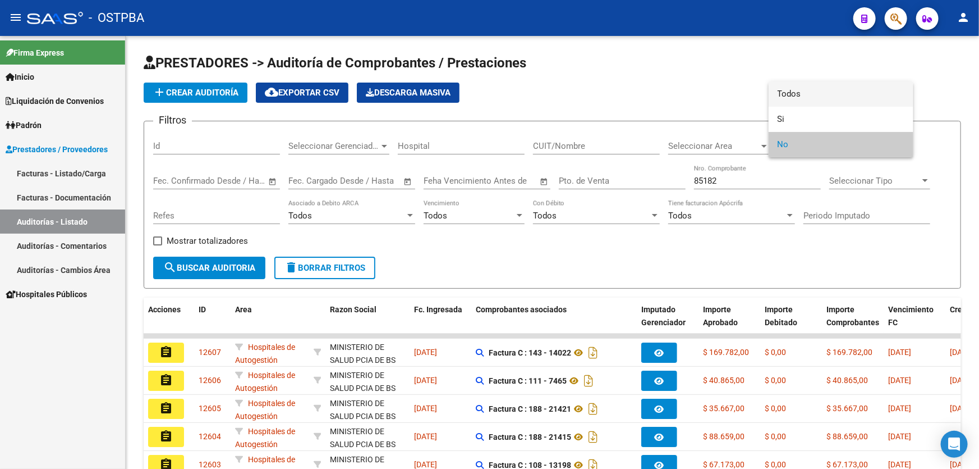
click at [809, 91] on span "Todos" at bounding box center [841, 93] width 127 height 25
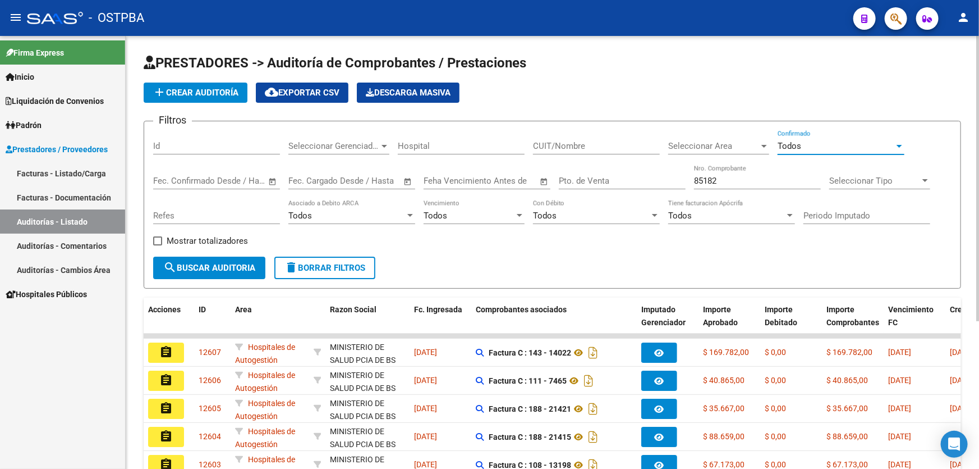
click at [186, 270] on span "search Buscar Auditoria" at bounding box center [209, 268] width 92 height 10
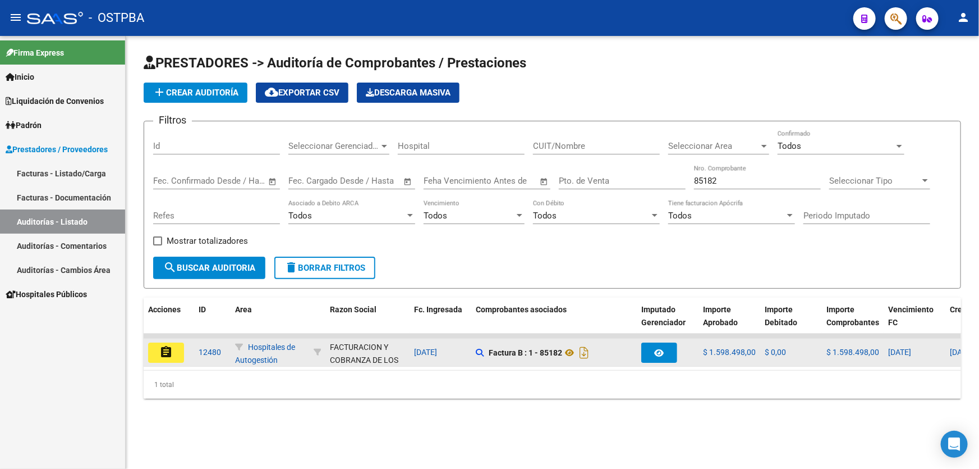
click at [165, 346] on mat-icon "assignment" at bounding box center [165, 351] width 13 height 13
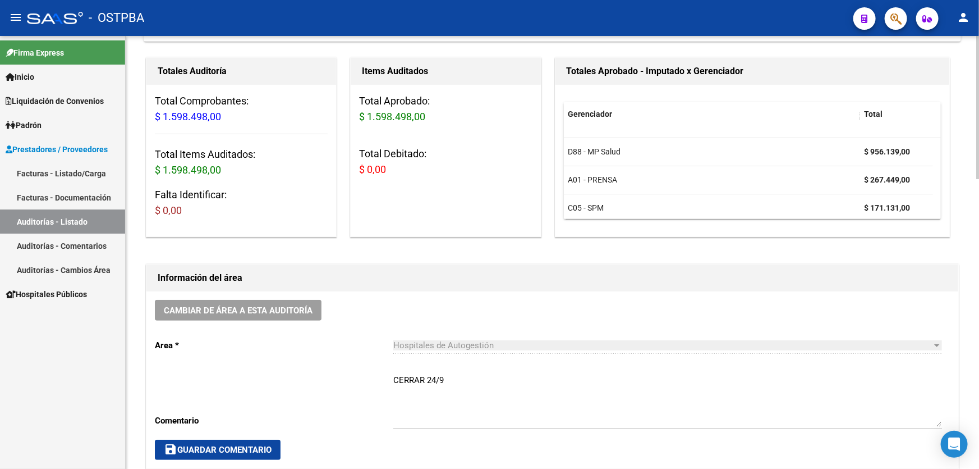
scroll to position [204, 0]
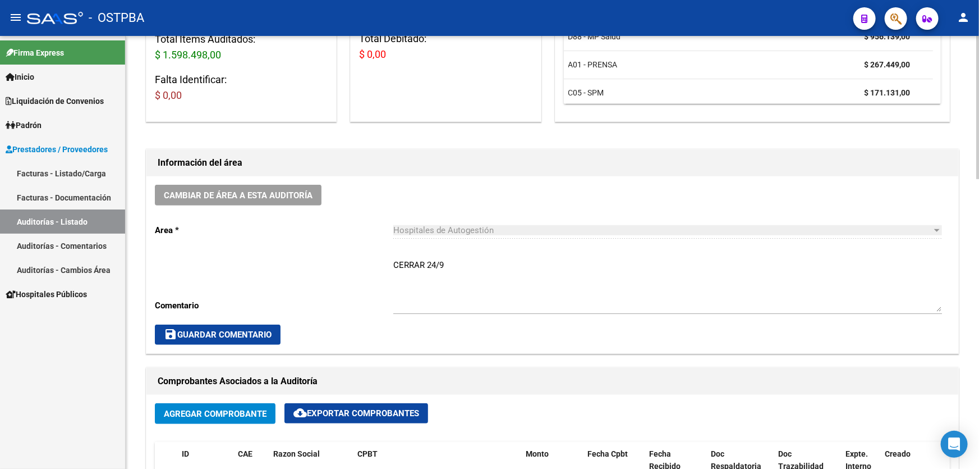
click at [466, 267] on textarea "CERRAR 24/9" at bounding box center [667, 285] width 549 height 53
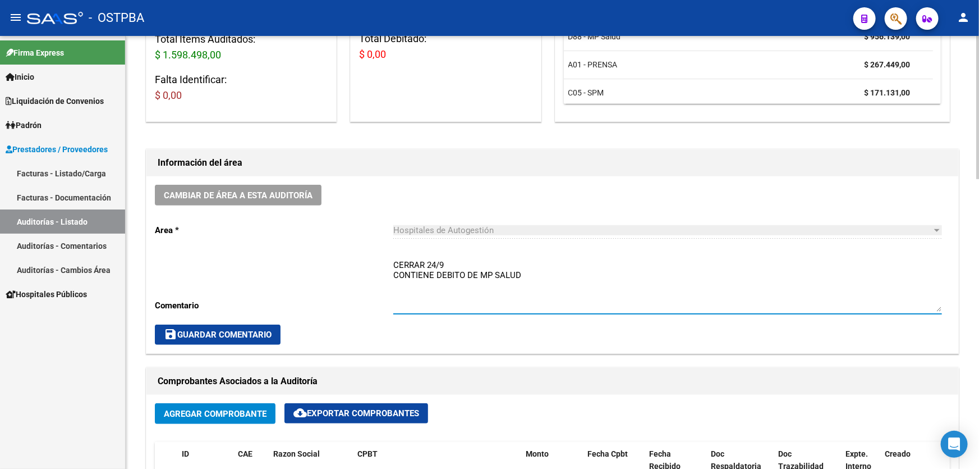
click at [463, 274] on textarea "CERRAR 24/9 CONTIENE DEBITO DE MP SALUD" at bounding box center [667, 285] width 549 height 53
click at [544, 269] on textarea "CERRAR 24/9 CONTIENE DEBITOS DE MP SALUD" at bounding box center [667, 285] width 549 height 53
type textarea "CERRAR 24/9 CONTIENE DEBITOS DE MP SALUD EN CARPETA"
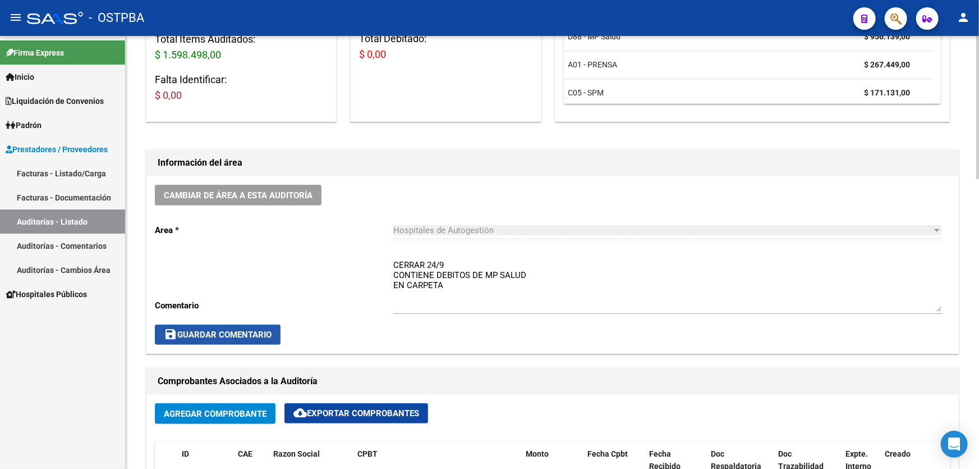
click at [228, 329] on span "save Guardar Comentario" at bounding box center [218, 334] width 108 height 10
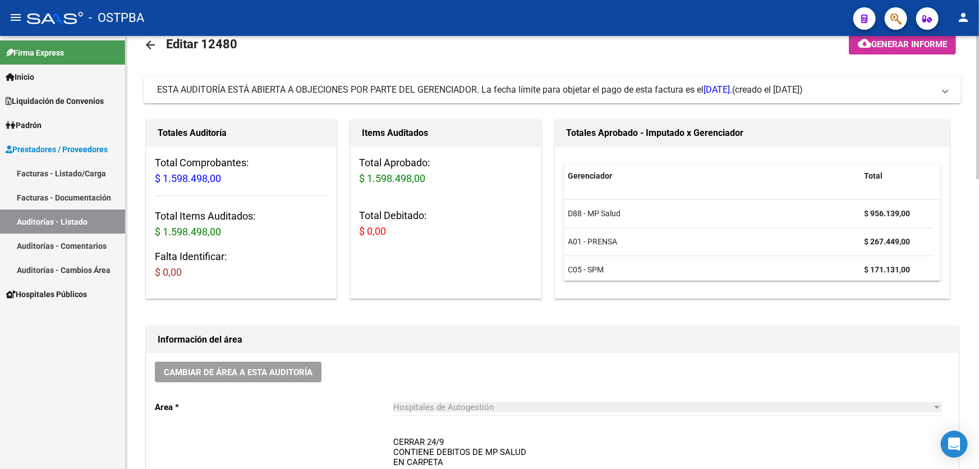
scroll to position [0, 0]
